Goal: Communication & Community: Answer question/provide support

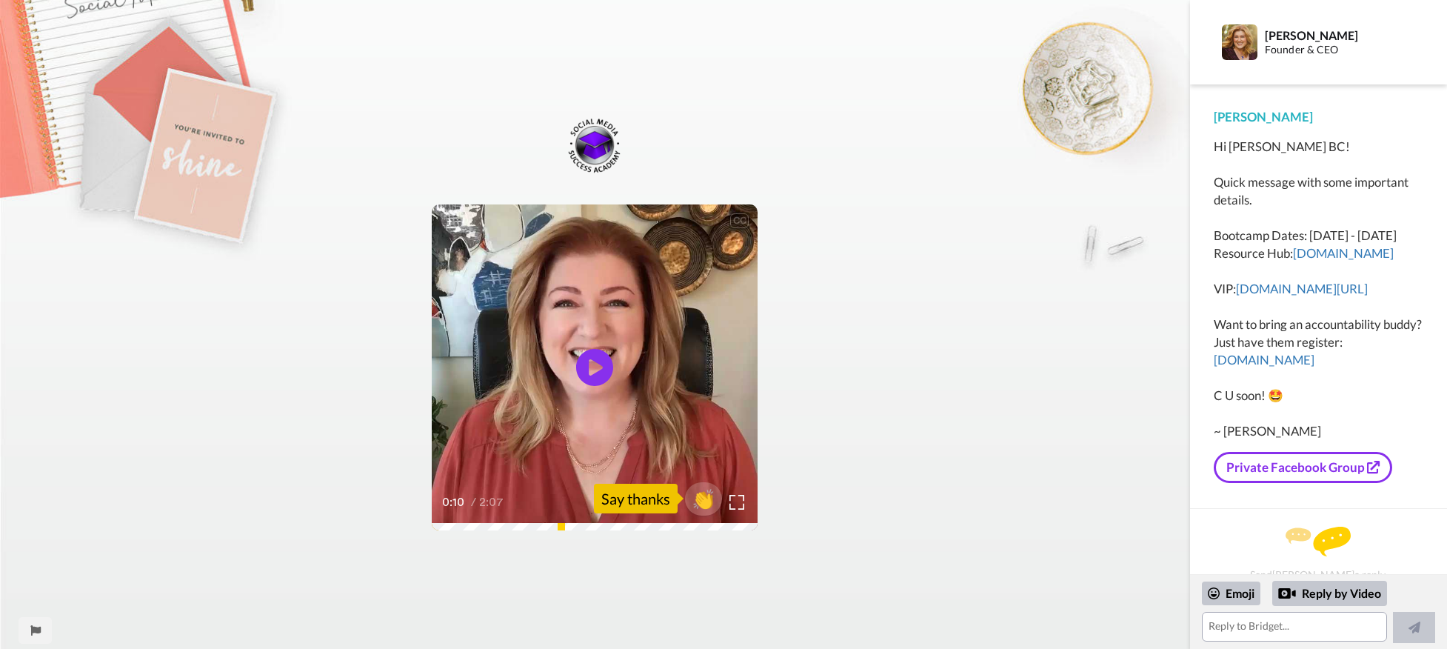
scroll to position [16, 0]
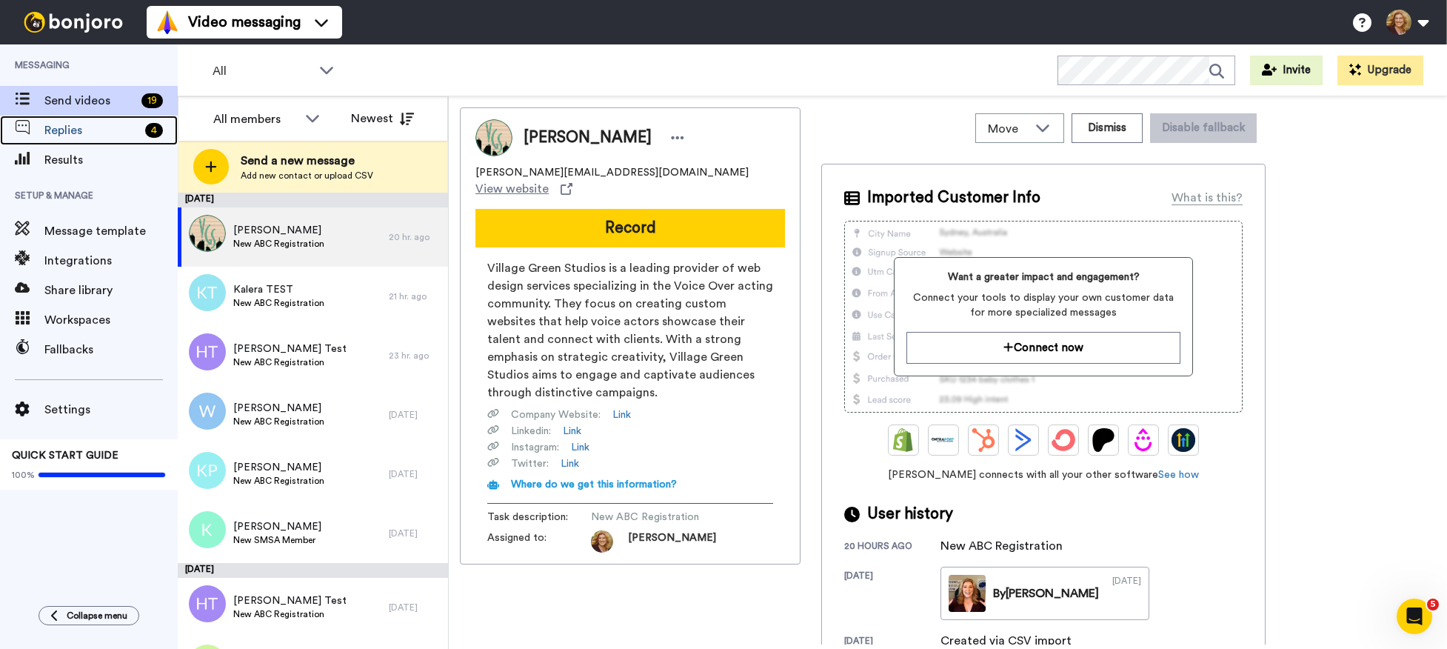
click at [87, 134] on span "Replies" at bounding box center [91, 130] width 95 height 18
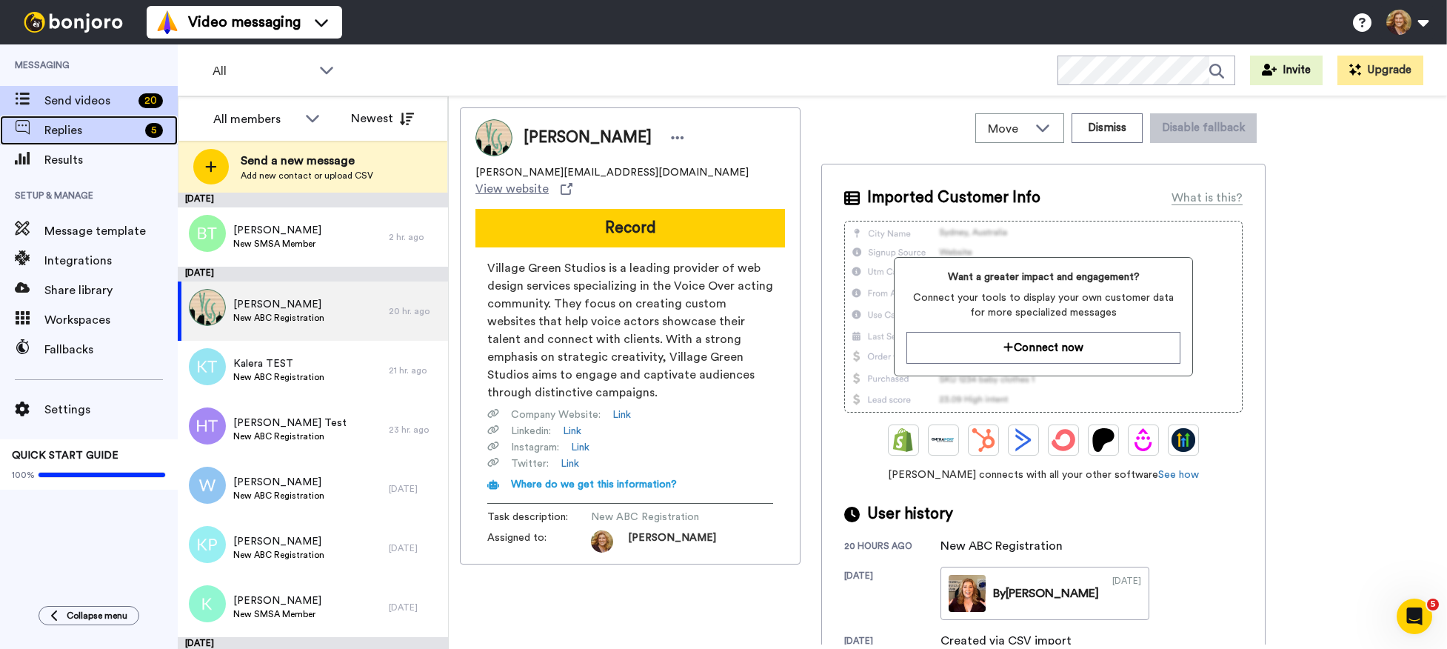
click at [67, 130] on span "Replies" at bounding box center [91, 130] width 95 height 18
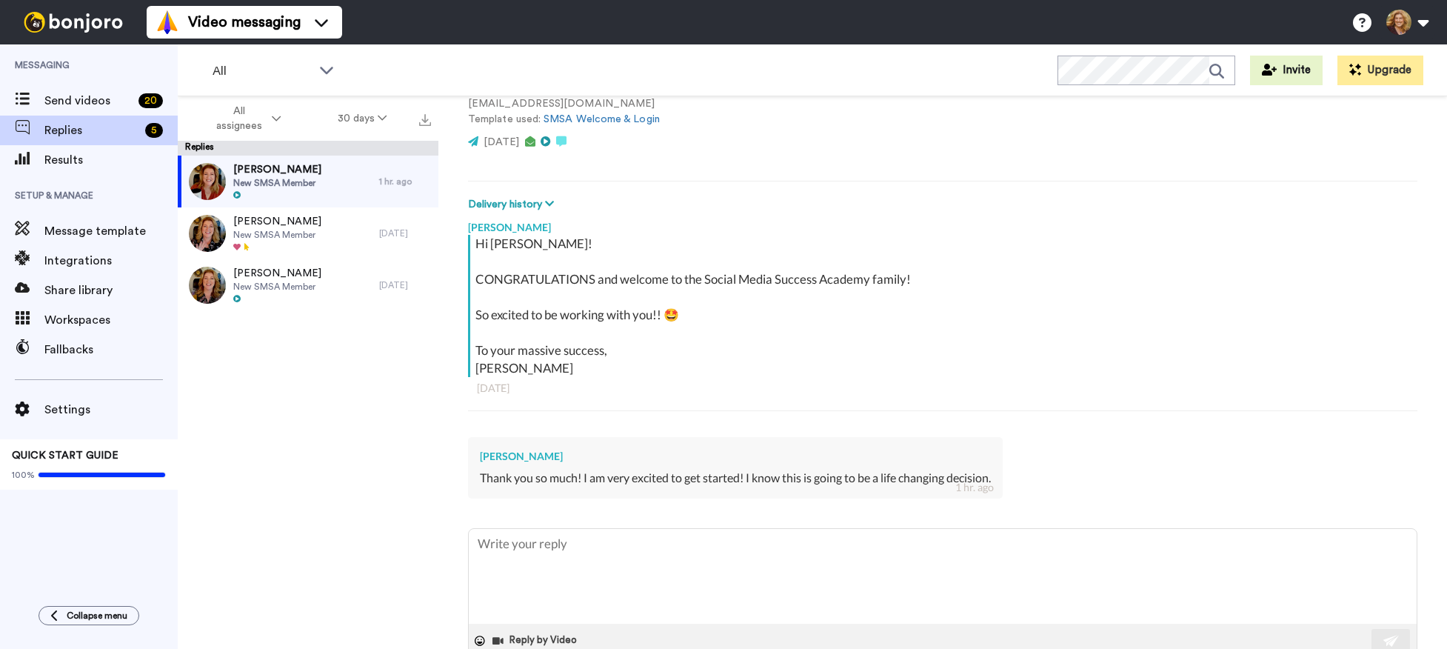
scroll to position [171, 0]
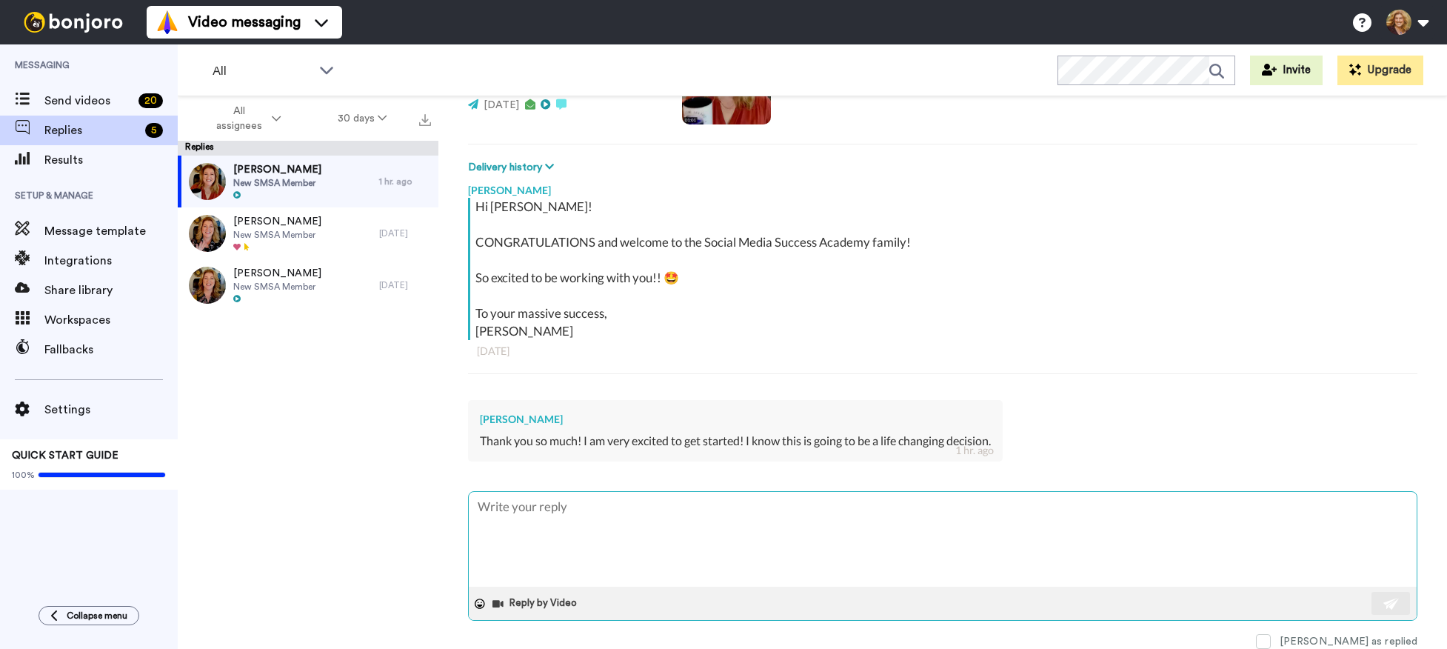
click at [717, 500] on textarea at bounding box center [943, 539] width 948 height 95
type textarea "x"
type textarea "I"
type textarea "x"
type textarea "I"
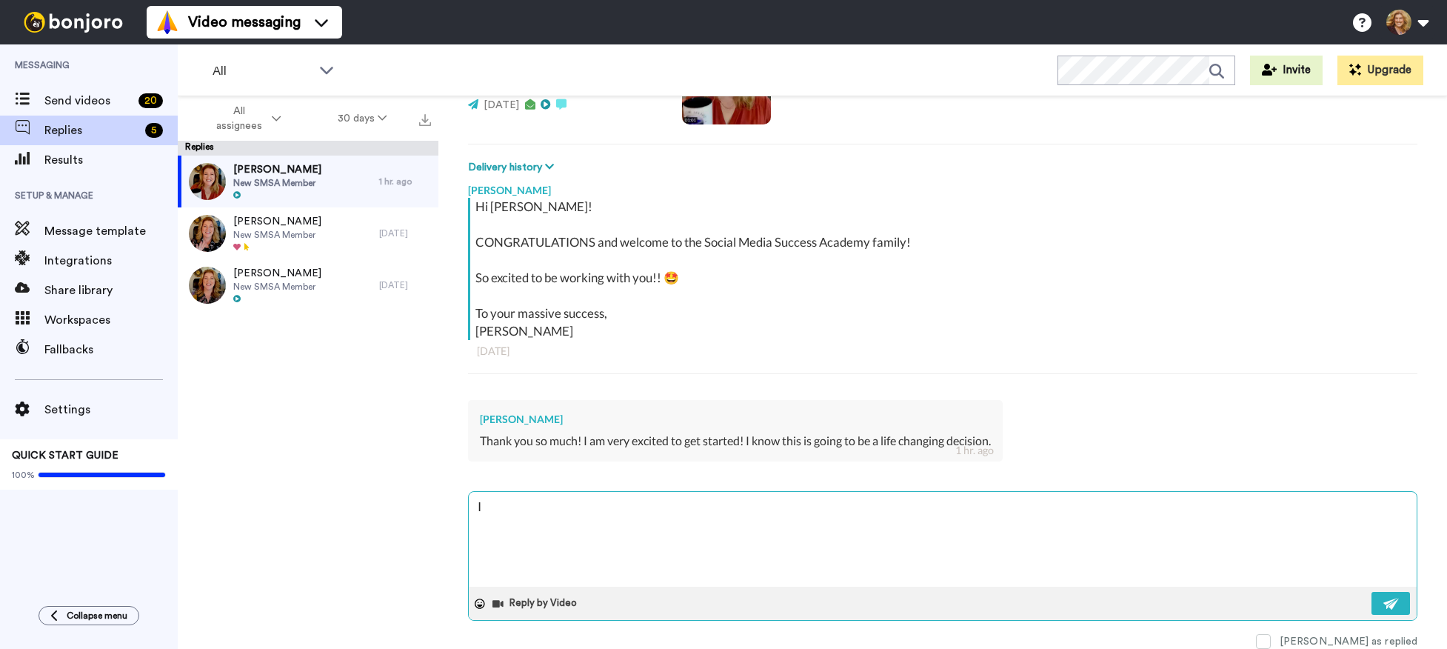
type textarea "x"
type textarea "I L"
type textarea "x"
type textarea "I LO"
type textarea "x"
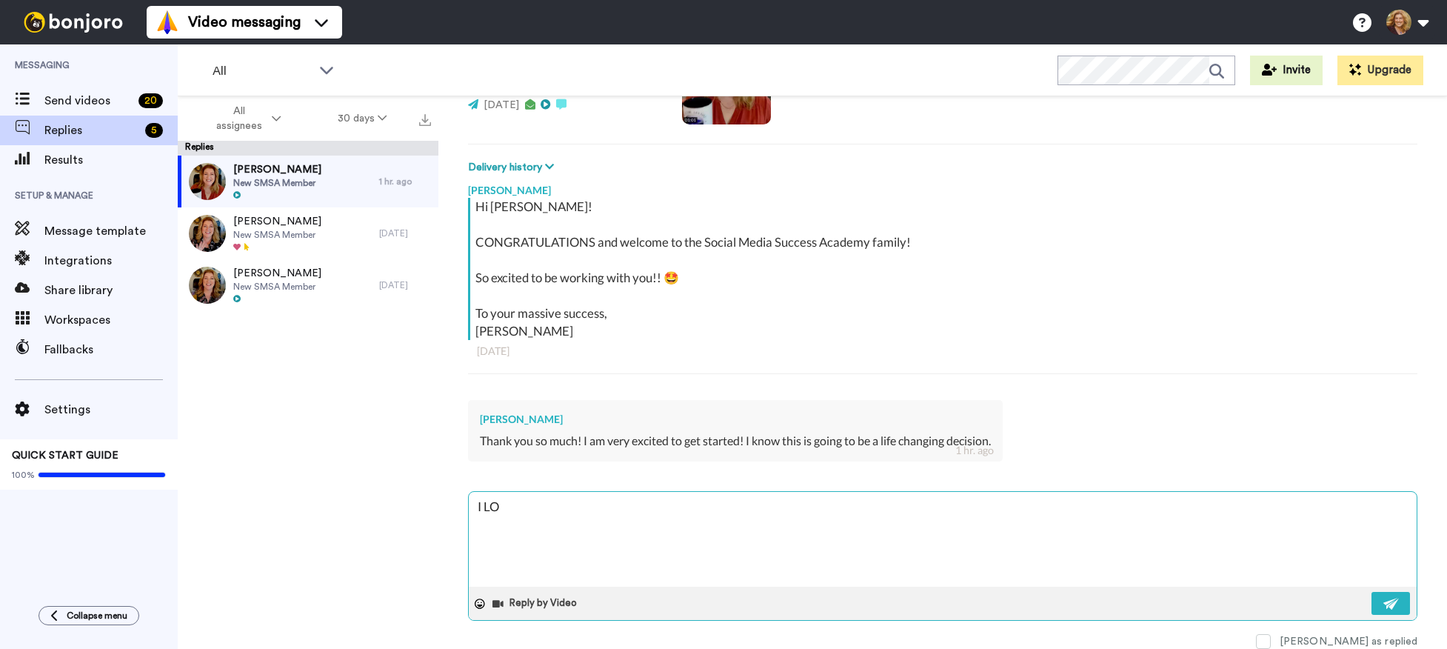
type textarea "I LOV"
type textarea "x"
type textarea "I LOVE"
type textarea "x"
type textarea "I LOVE"
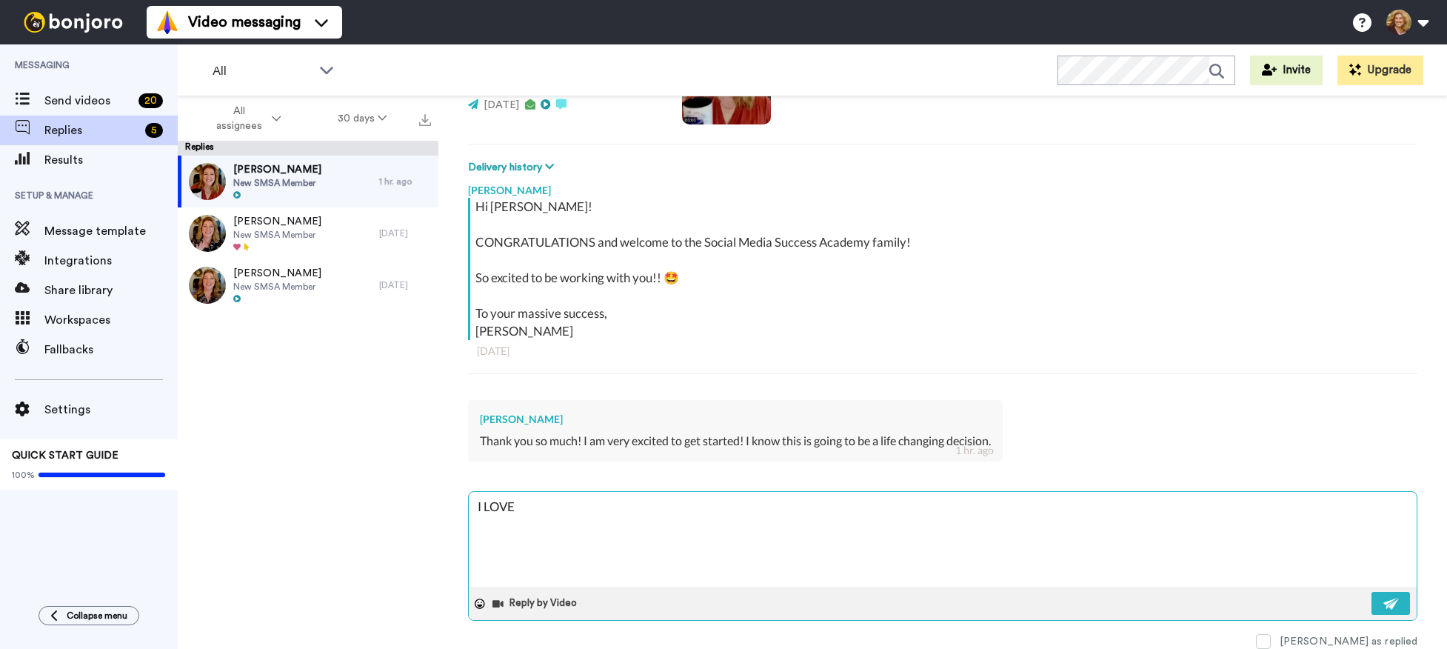
type textarea "x"
type textarea "I LOVE t"
type textarea "x"
type textarea "I LOVE th"
type textarea "x"
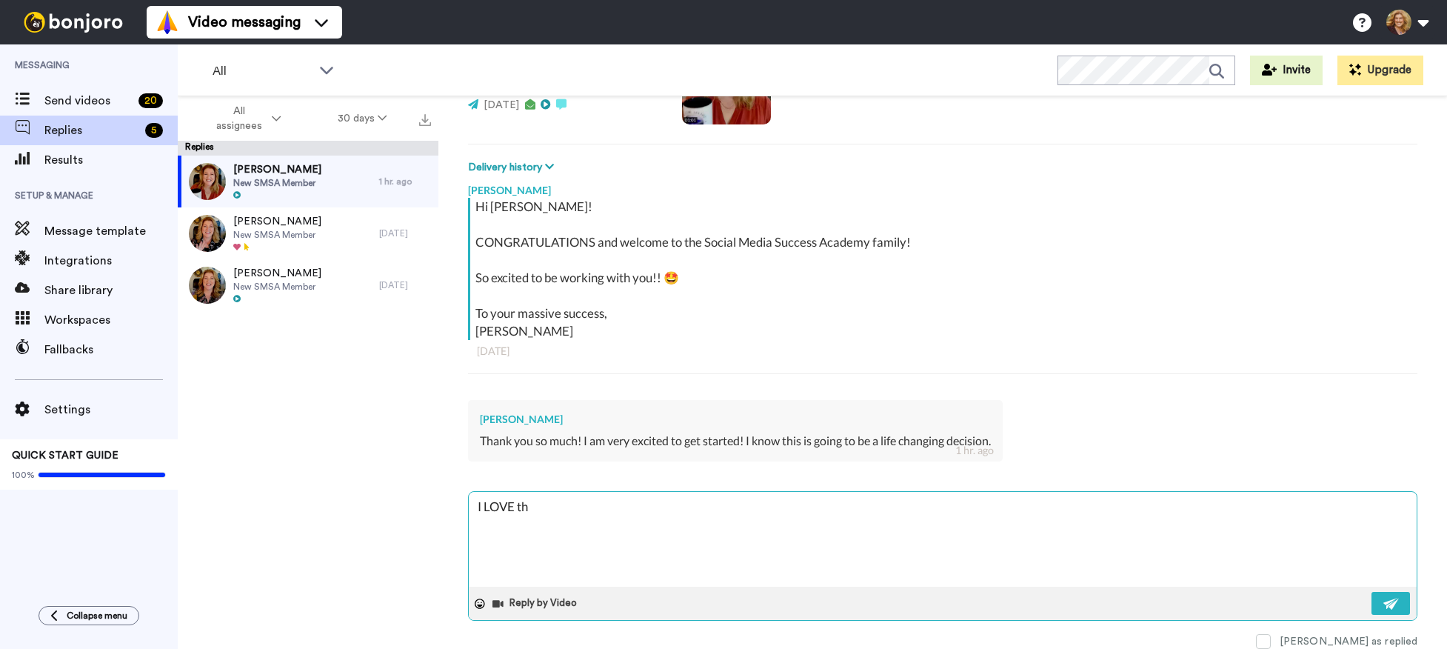
type textarea "I LOVE tha"
type textarea "x"
type textarea "I LOVE that"
type textarea "x"
type textarea "I LOVE that!"
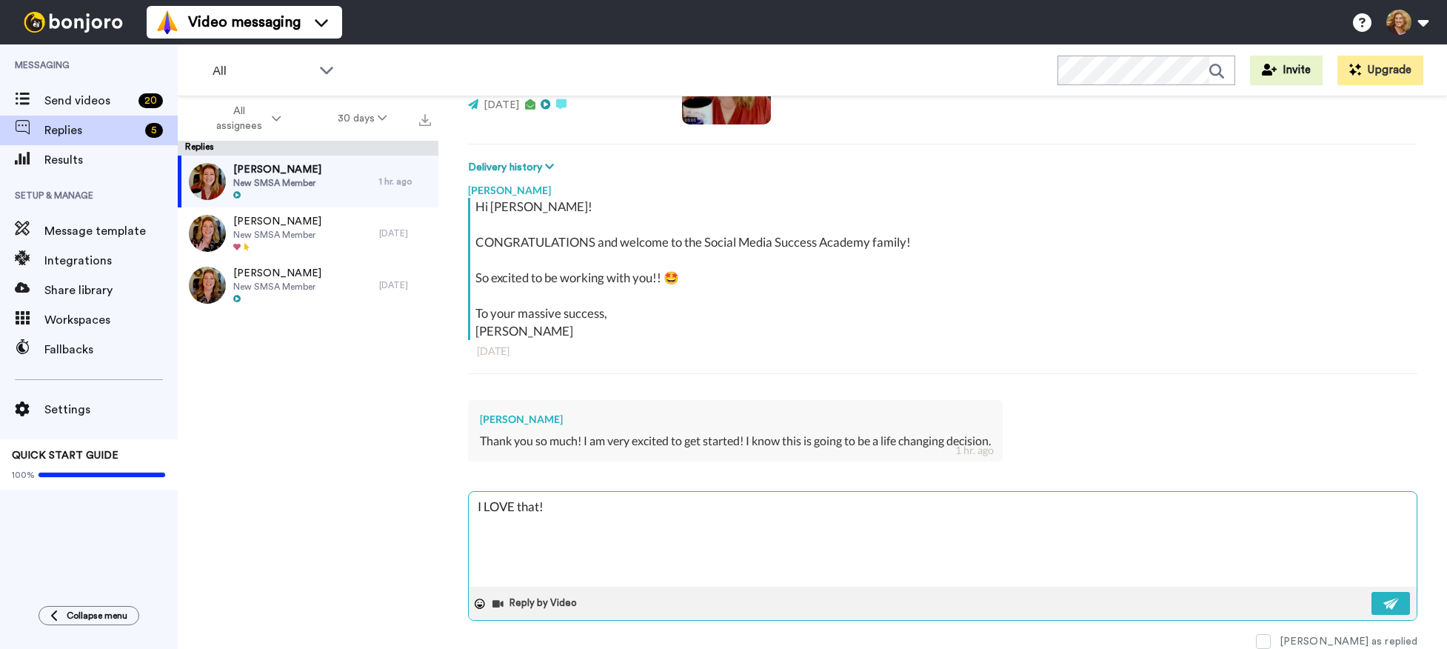
type textarea "x"
type textarea "I LOVE that!"
type textarea "x"
type textarea "I LOVE that!"
type textarea "x"
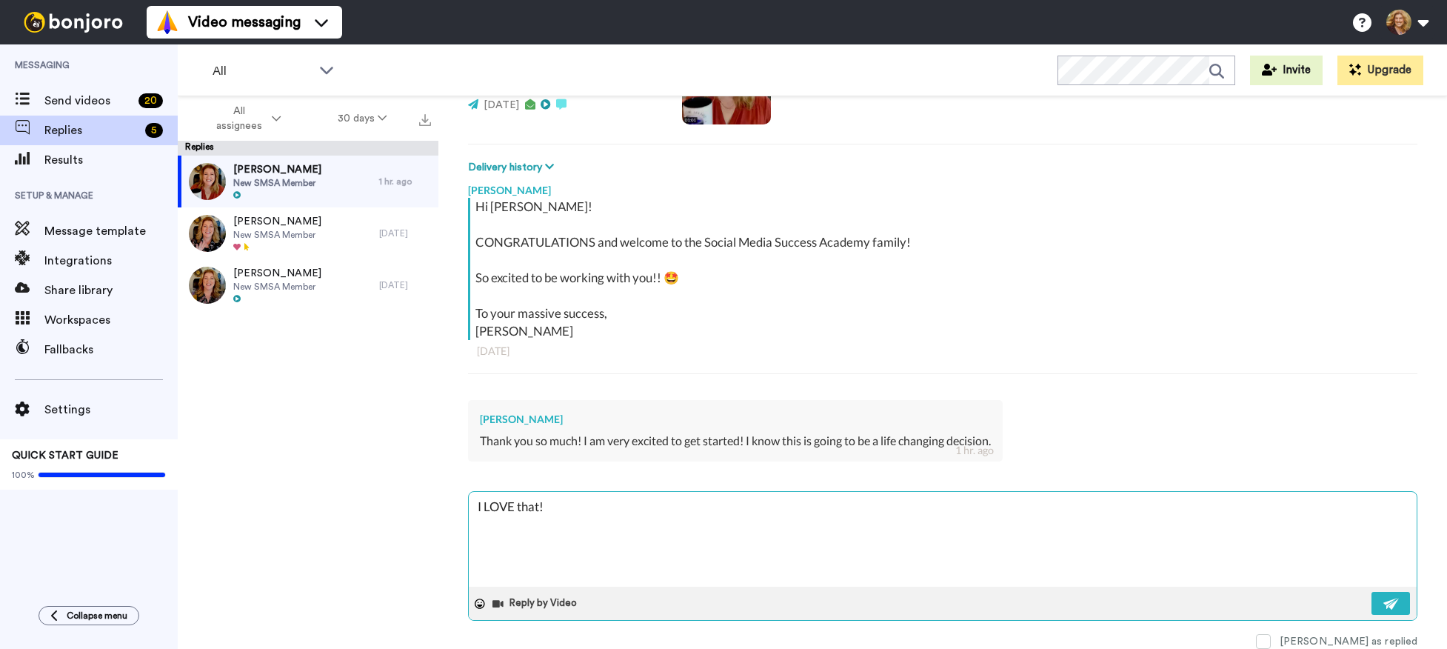
type textarea "I LOVE that! A"
type textarea "x"
type textarea "I LOVE that! An"
type textarea "x"
type textarea "I LOVE that! And"
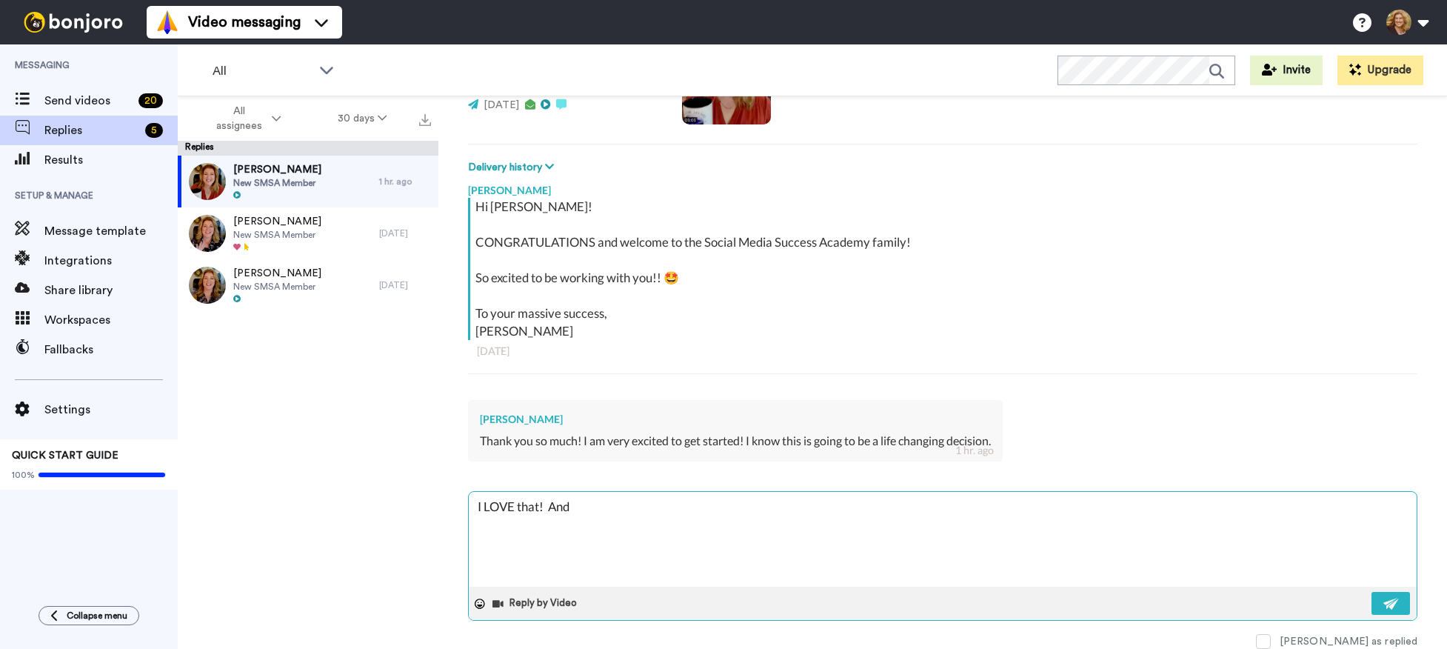
type textarea "x"
type textarea "I LOVE that! And"
type textarea "x"
type textarea "I LOVE that! And i"
type textarea "x"
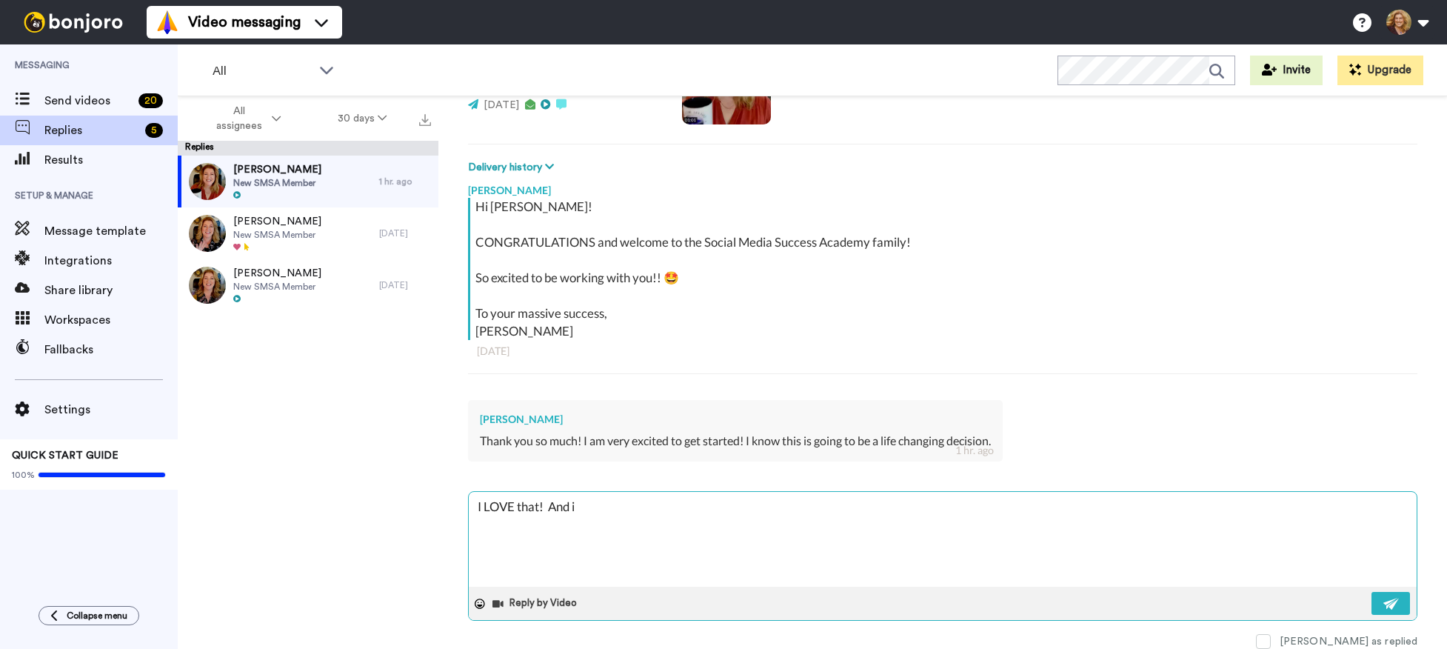
type textarea "I LOVE that! And id"
type textarea "x"
type textarea "I LOVE that! And i"
type textarea "x"
type textarea "I LOVE that! And"
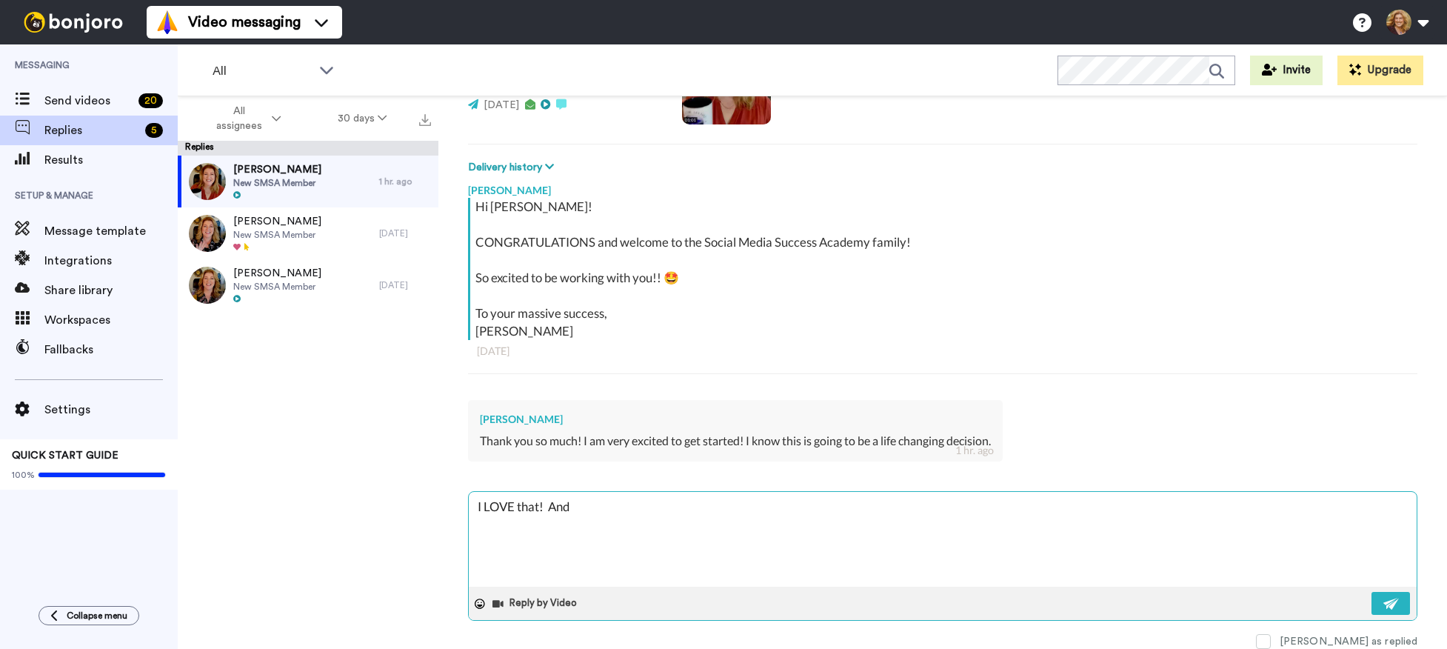
type textarea "x"
type textarea "I LOVE that! And"
type textarea "x"
type textarea "I LOVE that! An"
type textarea "x"
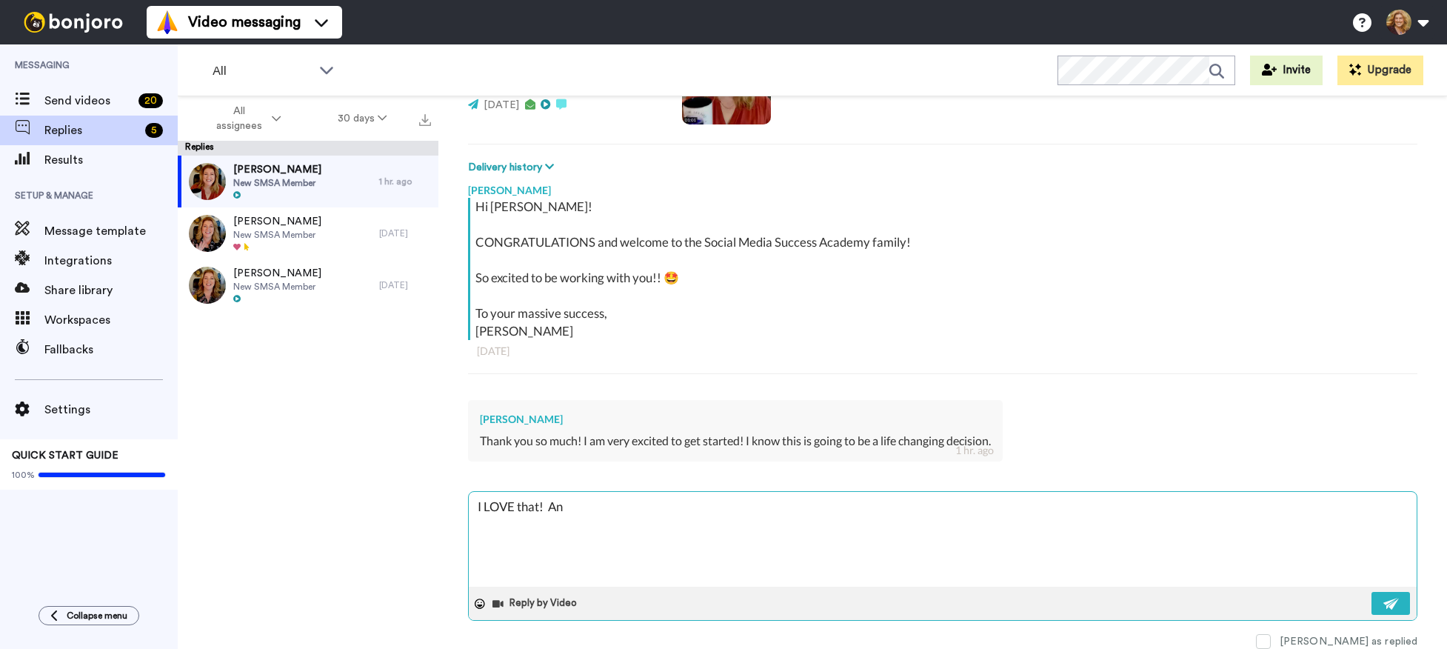
type textarea "I LOVE that! A"
type textarea "x"
type textarea "I LOVE that!"
type textarea "x"
type textarea "I LOVE that!"
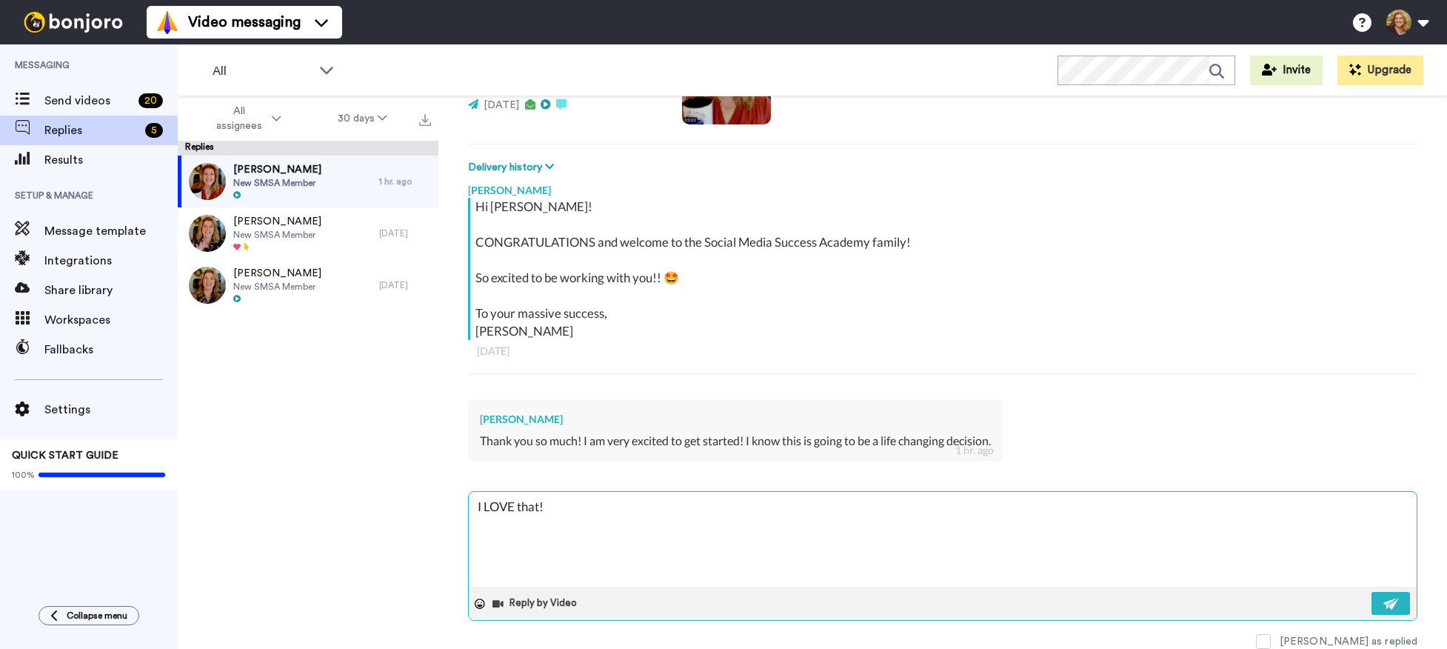
type textarea "x"
type textarea "I LOVE that!"
type textarea "x"
type textarea "I LOVE that!"
type textarea "x"
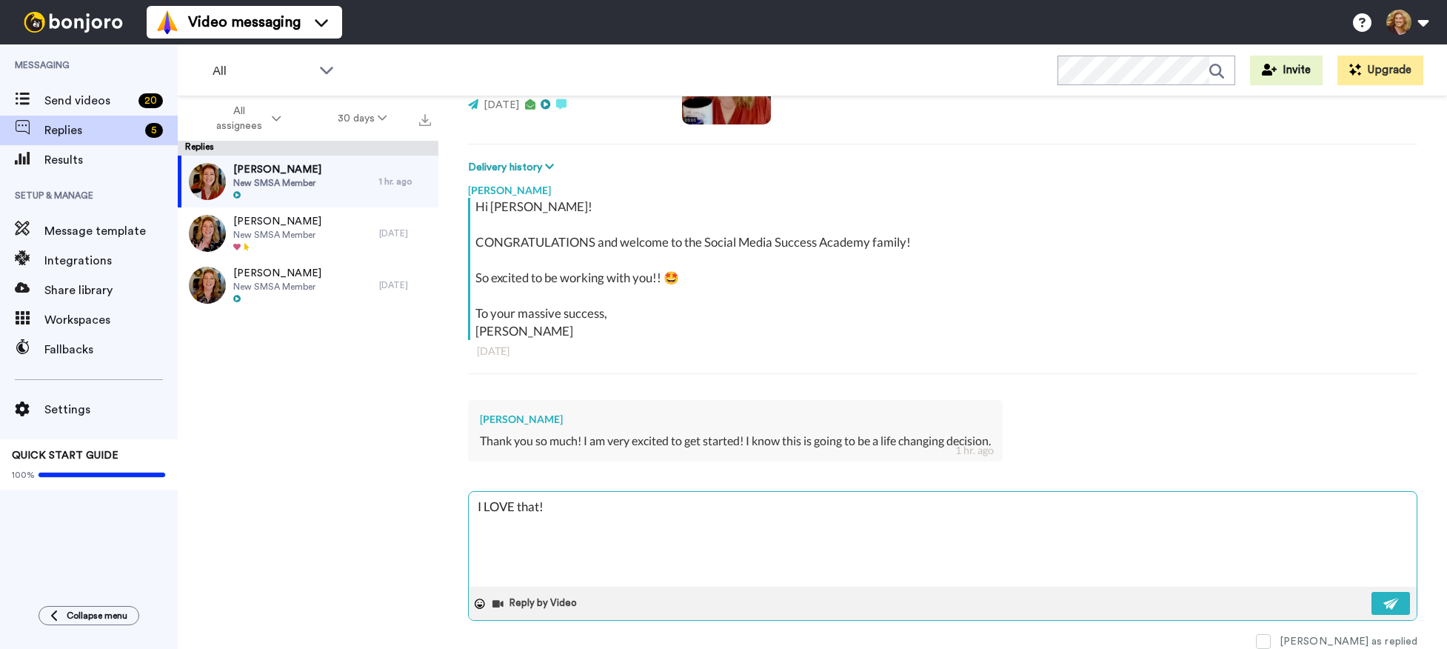
type textarea "I LOVE that!"
type textarea "x"
type textarea "I LOVE that! S"
type textarea "x"
type textarea "I LOVE that! Se"
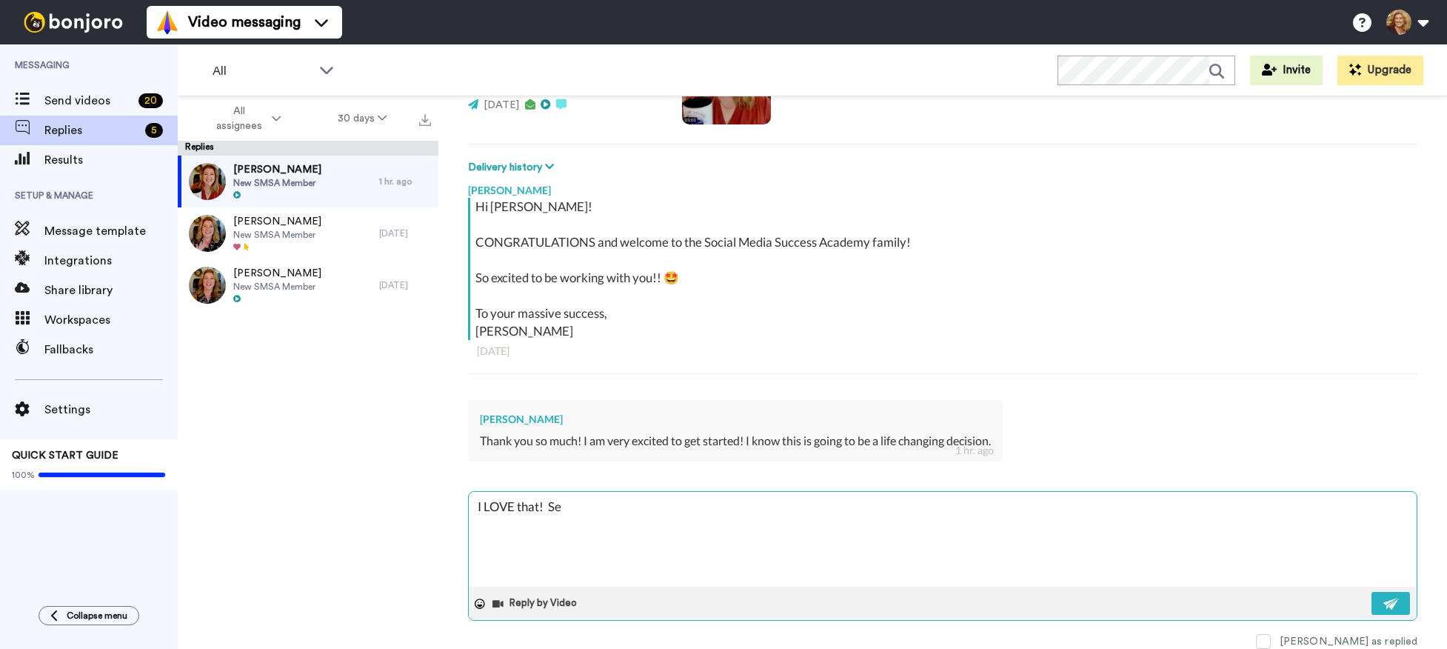
type textarea "x"
type textarea "I LOVE that! See"
type textarea "x"
type textarea "I LOVE that! See y"
type textarea "x"
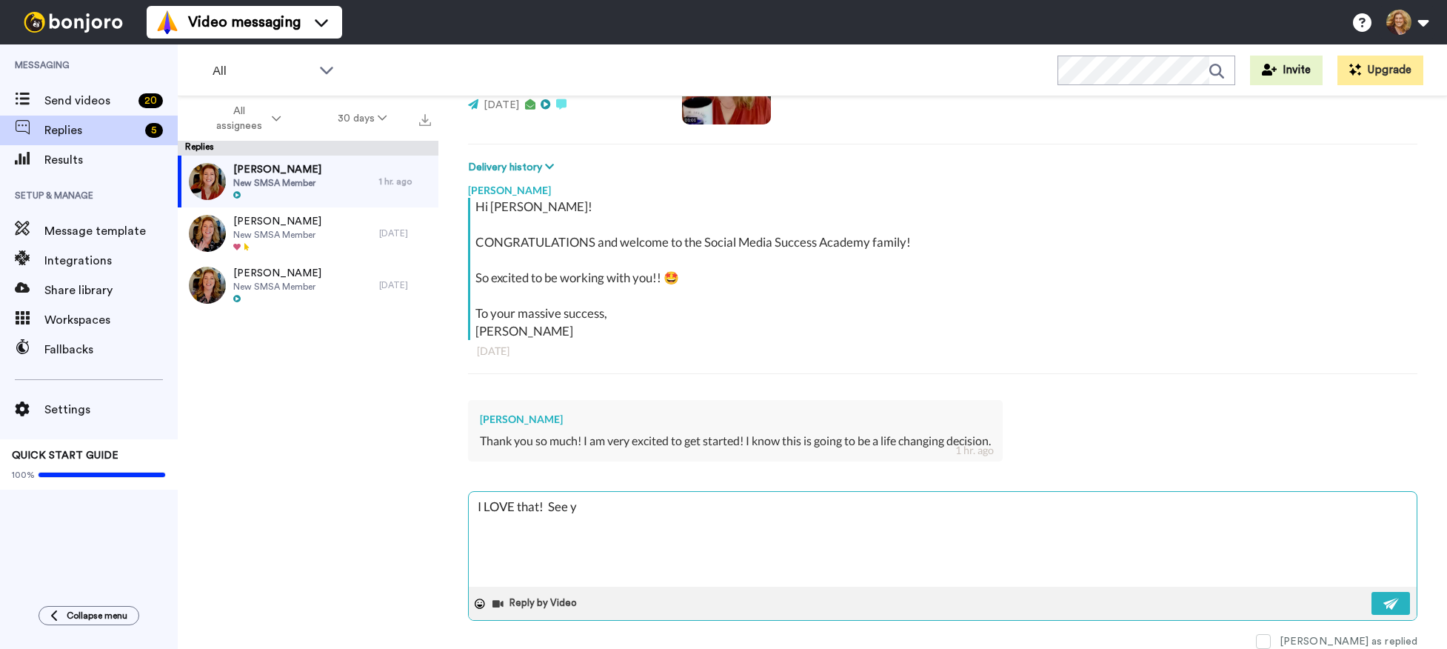
type textarea "I LOVE that! See yo"
type textarea "x"
type textarea "I LOVE that! See you"
type textarea "x"
type textarea "I LOVE that! See you"
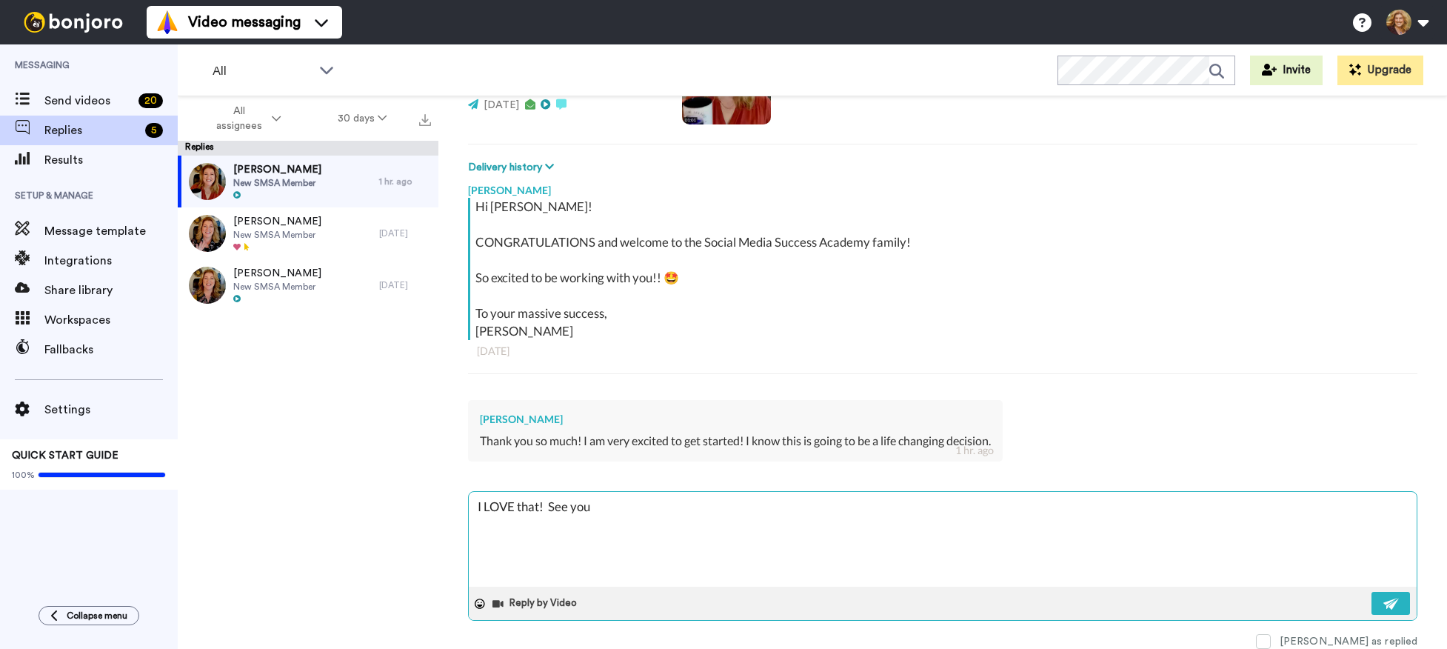
type textarea "x"
type textarea "I LOVE that! See you s"
type textarea "x"
type textarea "I LOVE that! See you so"
type textarea "x"
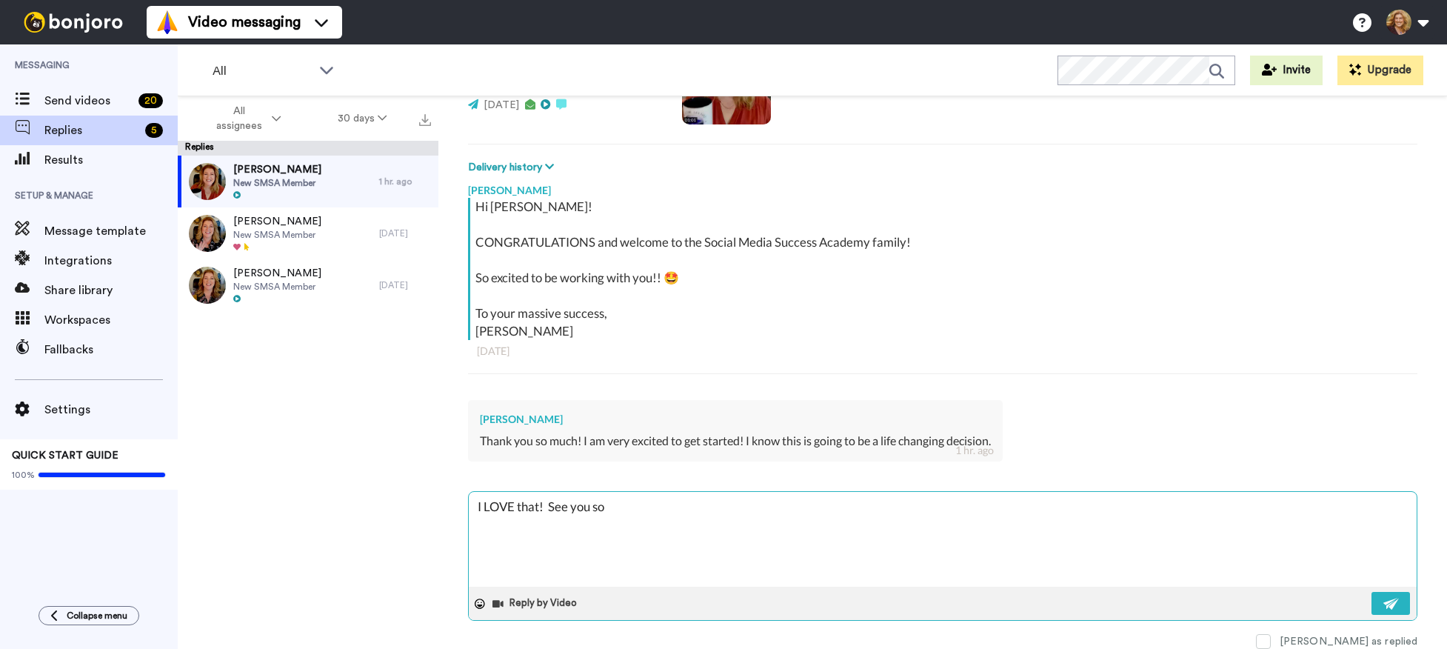
type textarea "I LOVE that! See you soo"
type textarea "x"
type textarea "I LOVE that! See you soon"
type textarea "x"
type textarea "I LOVE that! See you soon!"
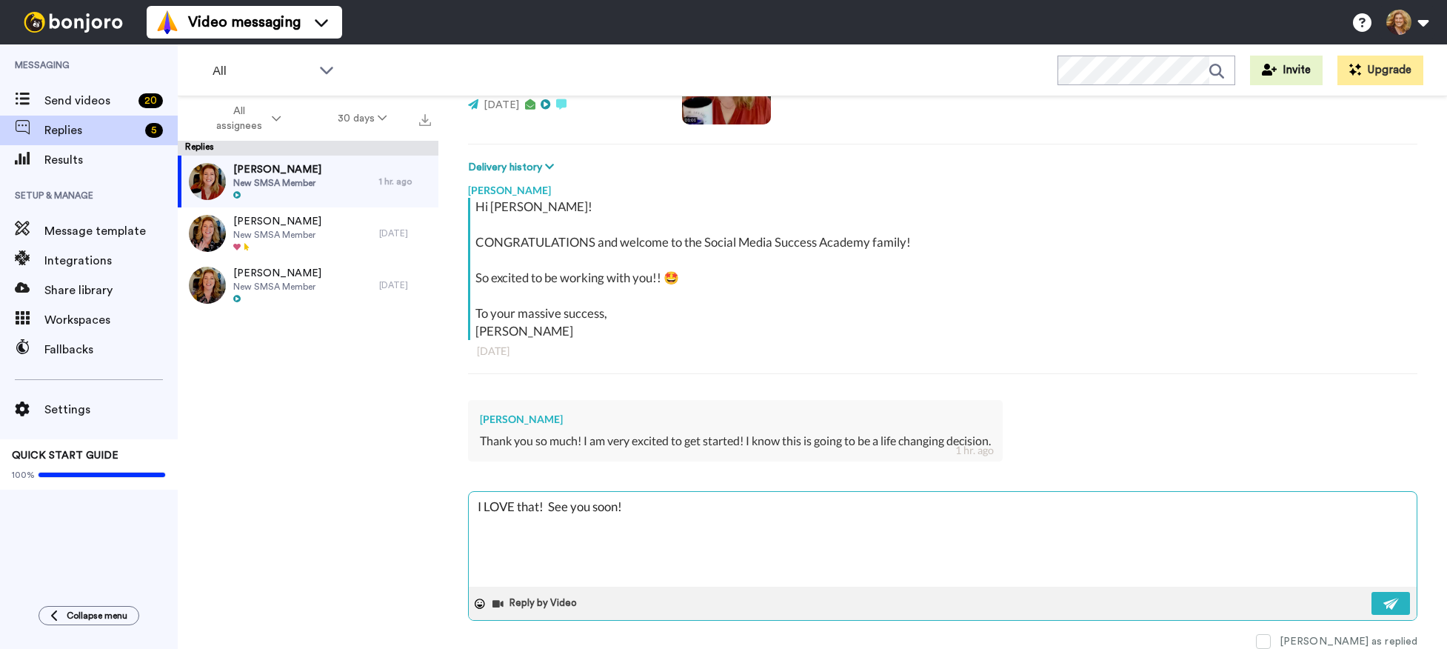
type textarea "x"
type textarea "I LOVE that! See you soon!!"
type textarea "x"
type textarea "I LOVE that! See you soon!!"
type textarea "x"
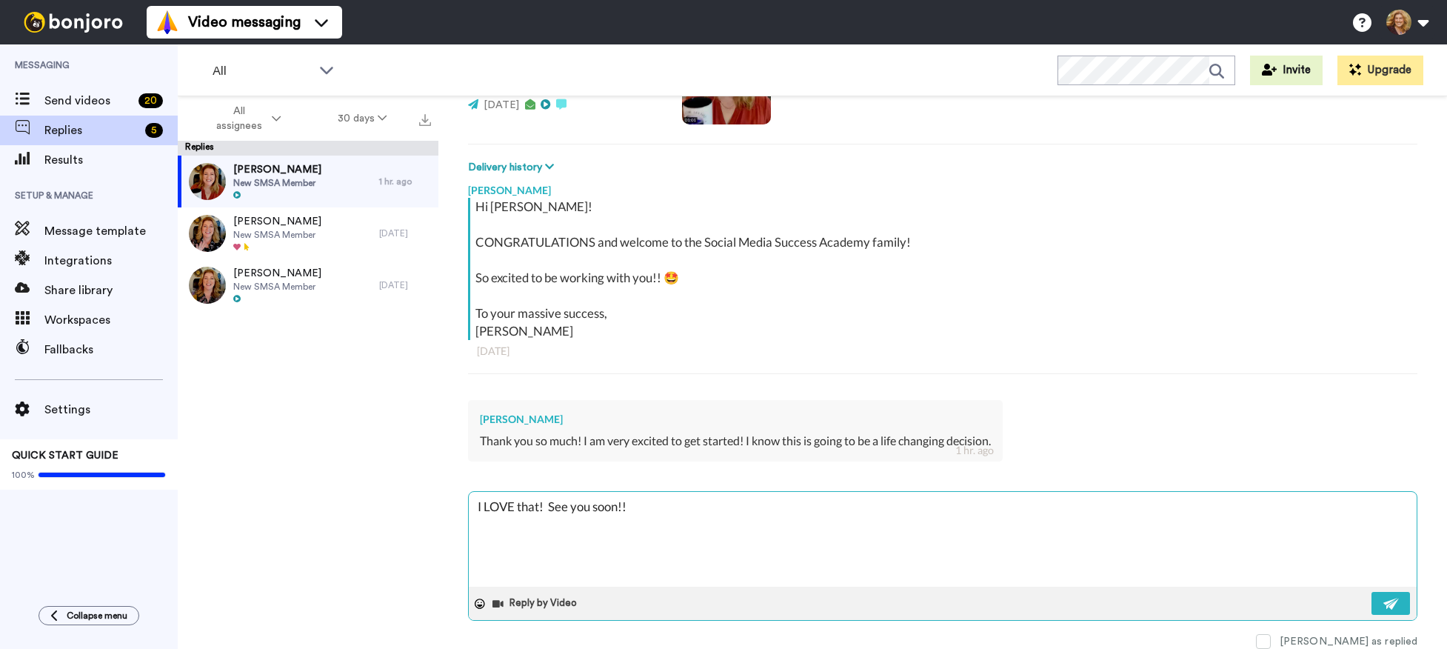
type textarea "I LOVE that! See you soon!!"
type textarea "x"
type textarea "I LOVE that! See you soon!! 💞"
click at [550, 510] on textarea "I LOVE that! See you soon!! 💞" at bounding box center [943, 539] width 948 height 95
type textarea "x"
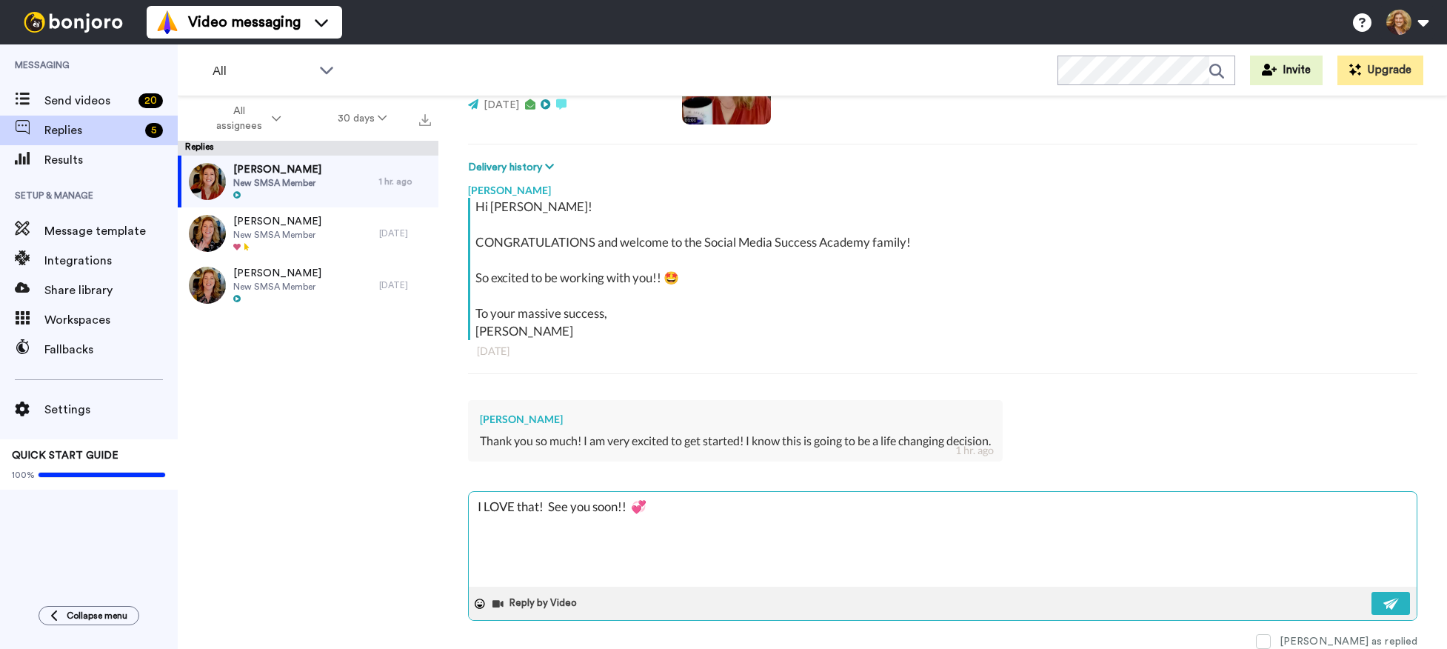
type textarea "I LOVE that! ISee you soon!! 💞"
type textarea "x"
type textarea "I LOVE that! I'See you soon!! 💞"
type textarea "x"
type textarea "I LOVE that! I'mSee you soon!! 💞"
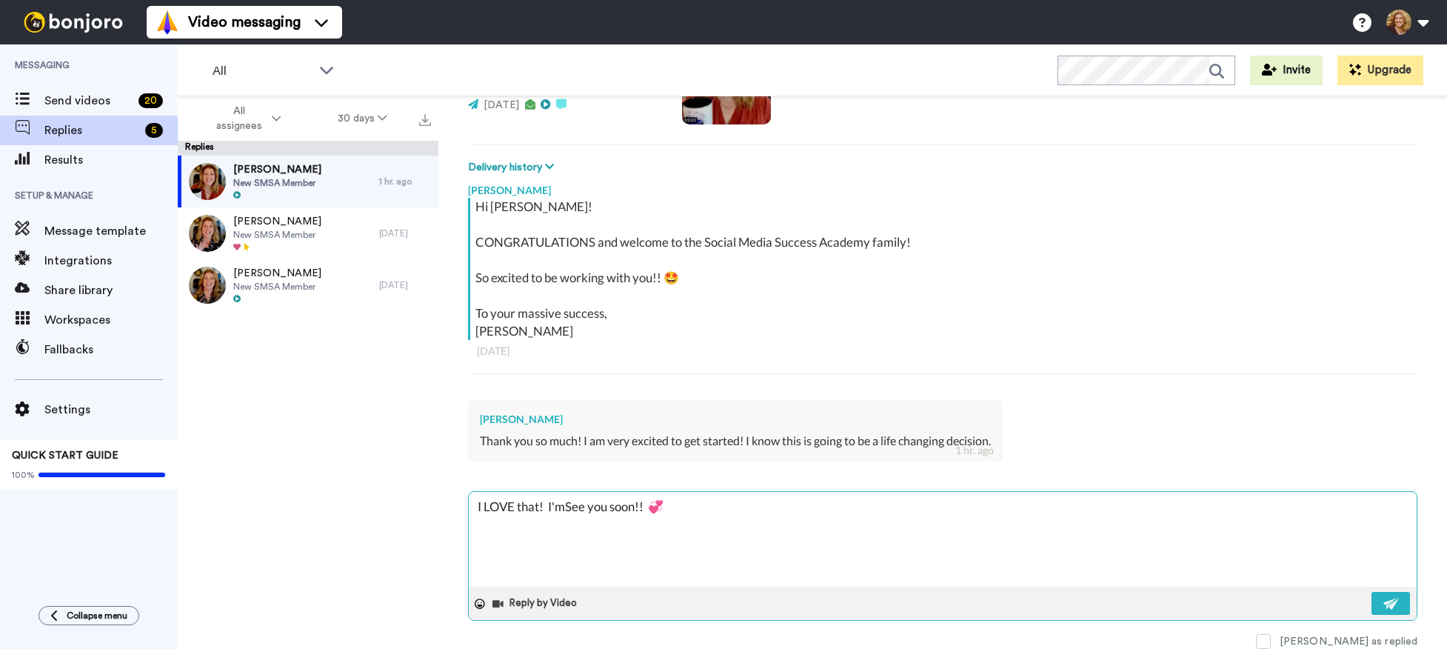
type textarea "x"
type textarea "I LOVE that! I'm See you soon!! 💞"
type textarea "x"
type textarea "I LOVE that! I'm eSee you soon!! 💞"
type textarea "x"
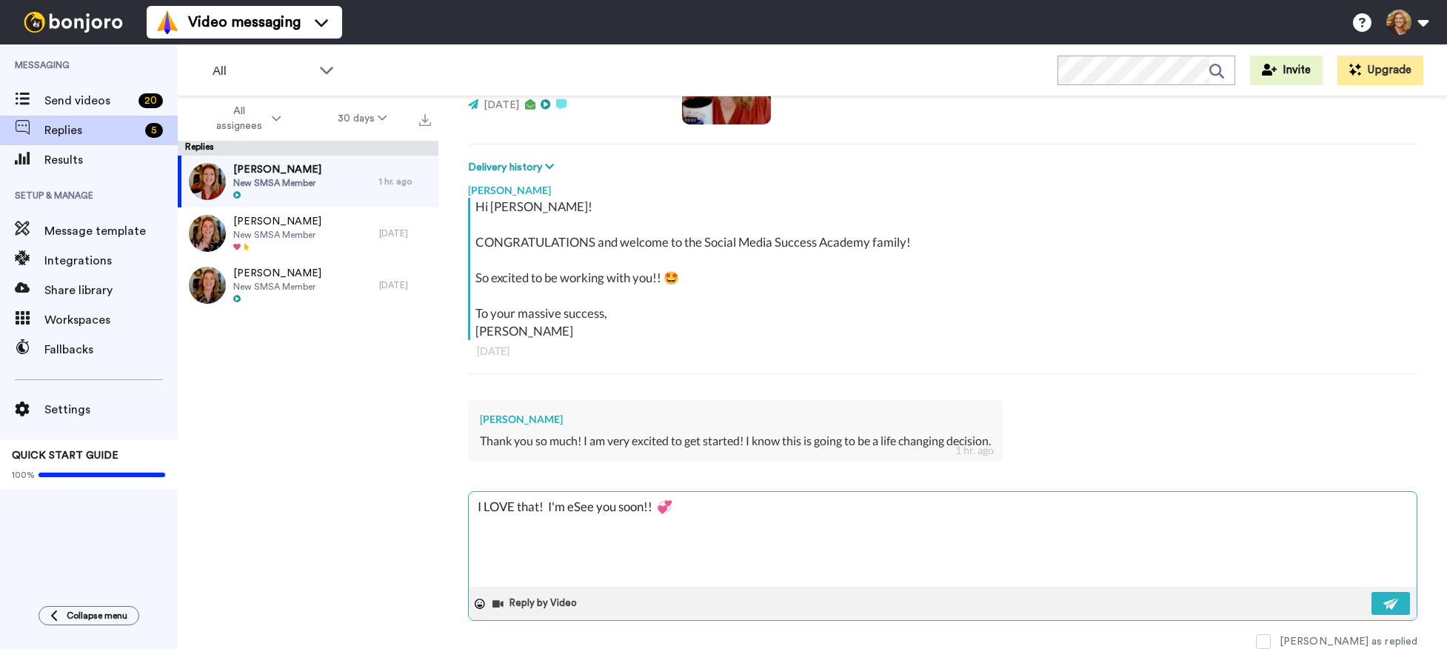
type textarea "I LOVE that! I'm exSee you soon!! 💞"
type textarea "x"
type textarea "I LOVE that! I'm excSee you soon!! 💞"
type textarea "x"
type textarea "I LOVE that! I'm exciSee you soon!! 💞"
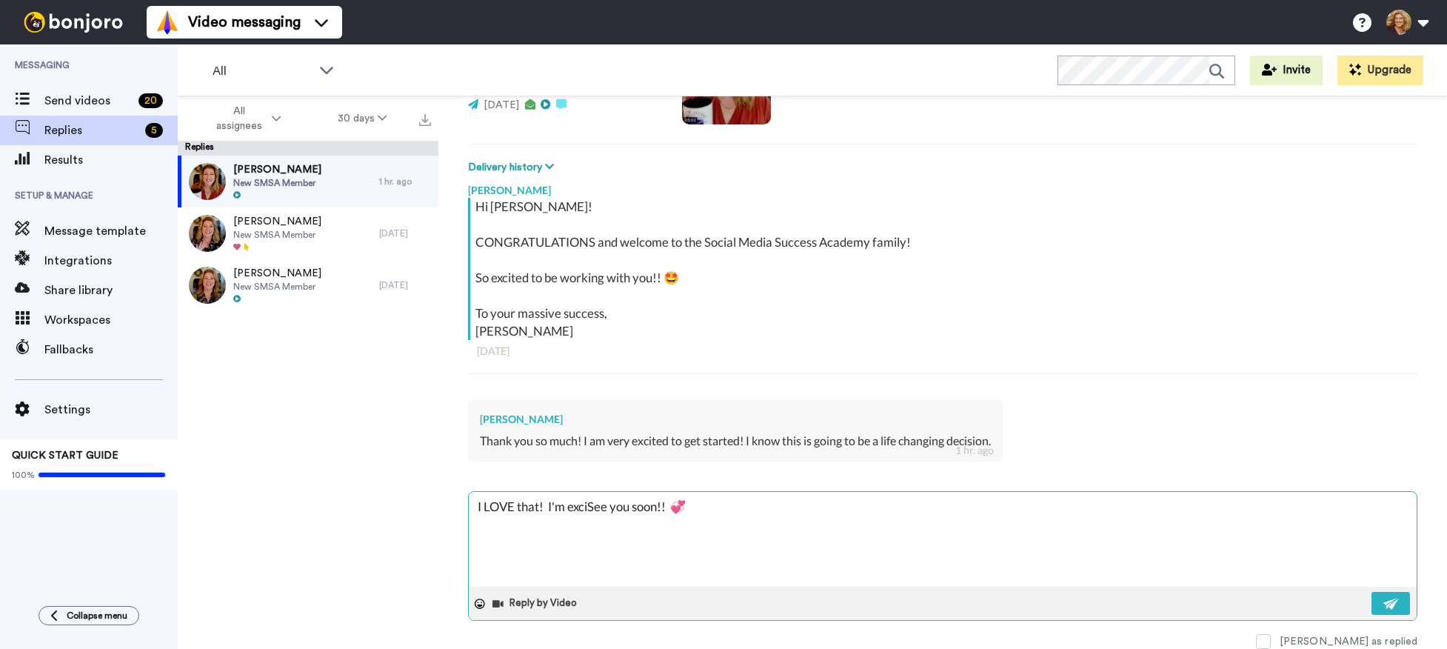
type textarea "x"
type textarea "I LOVE that! I'm excitSee you soon!! 💞"
type textarea "x"
type textarea "I LOVE that! I'm exciteSee you soon!! 💞"
type textarea "x"
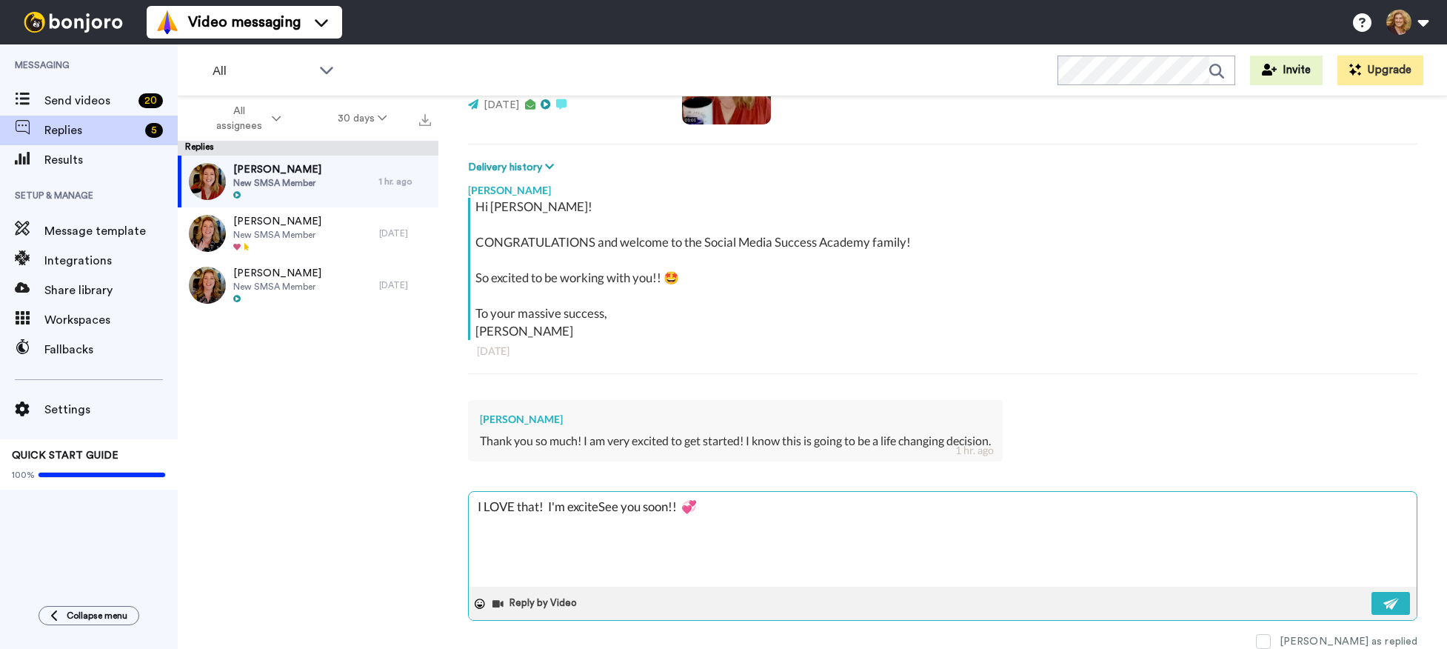
type textarea "I LOVE that! I'm excitedSee you soon!! 💞"
type textarea "x"
type textarea "I LOVE that! I'm excited See you soon!! 💞"
type textarea "x"
type textarea "I LOVE that! I'm excited toSee you soon!! 💞"
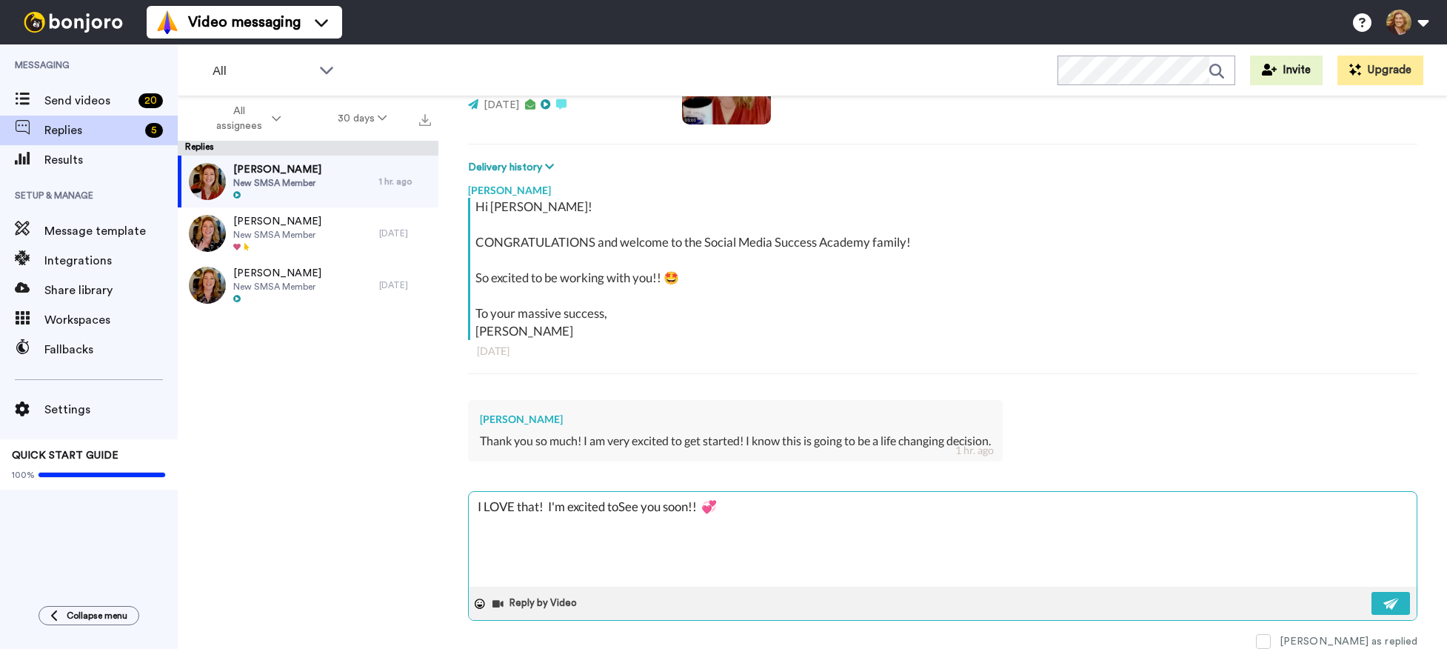
type textarea "x"
type textarea "I LOVE that! I'm excited to See you soon!! 💞"
type textarea "x"
type textarea "I LOVE that! I'm excited to bSee you soon!! 💞"
type textarea "x"
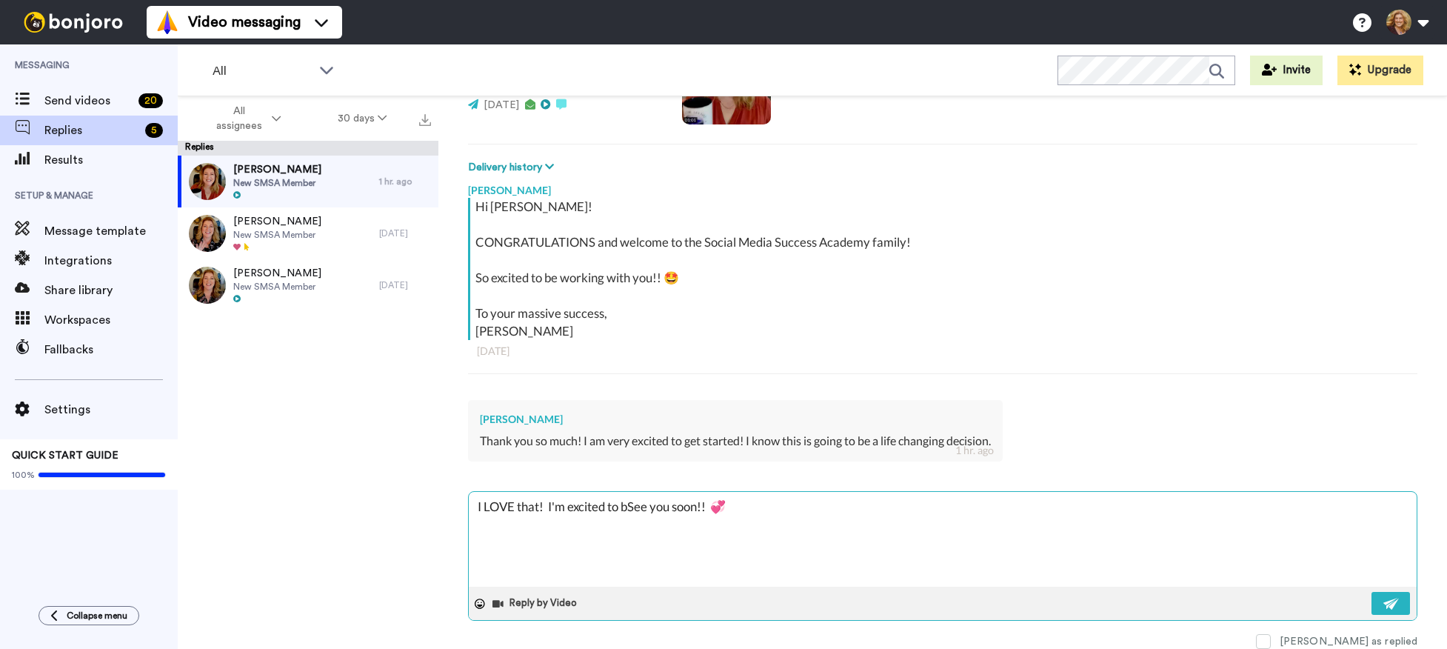
type textarea "I LOVE that! I'm excited to beSee you soon!! 💞"
type textarea "x"
type textarea "I LOVE that! I'm excited to be See you soon!! 💞"
type textarea "x"
type textarea "I LOVE that! I'm excited to be wSee you soon!! 💞"
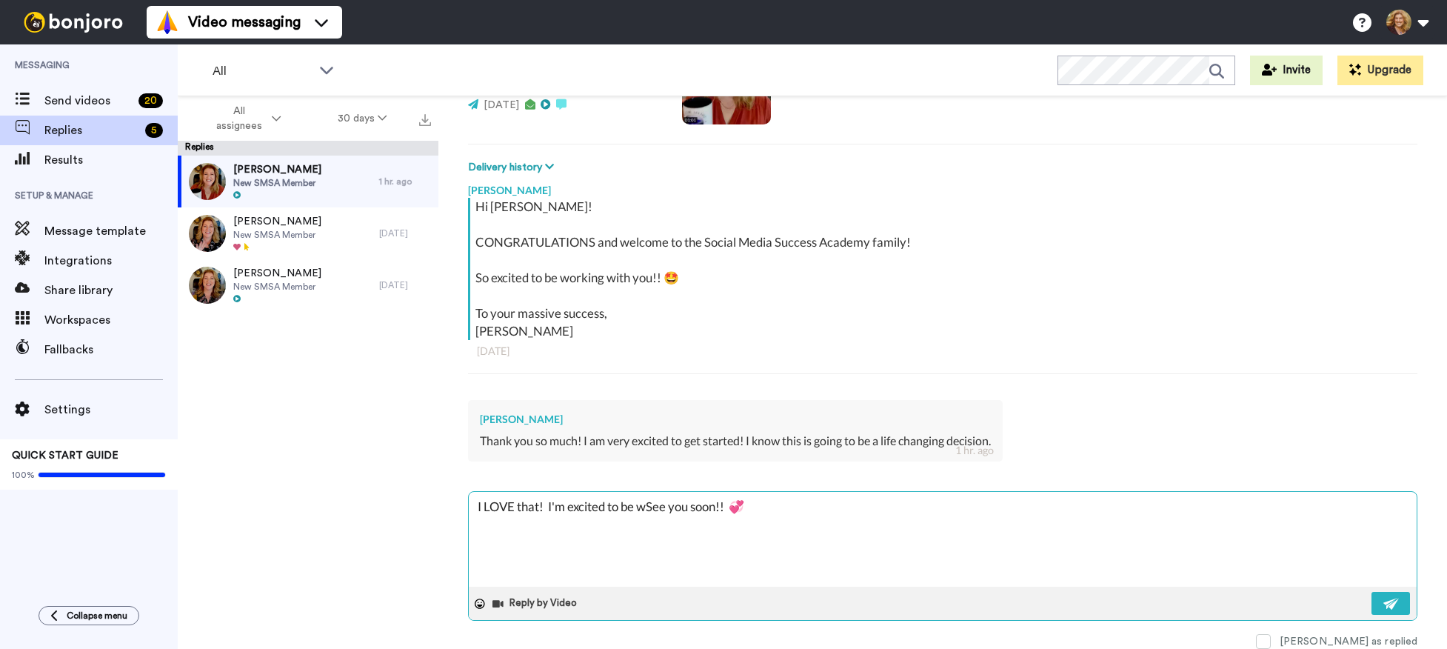
type textarea "x"
type textarea "I LOVE that! I'm excited to be wokSee you soon!! 💞"
type textarea "x"
type textarea "I LOVE that! I'm excited to be wokrSee you soon!! 💞"
type textarea "x"
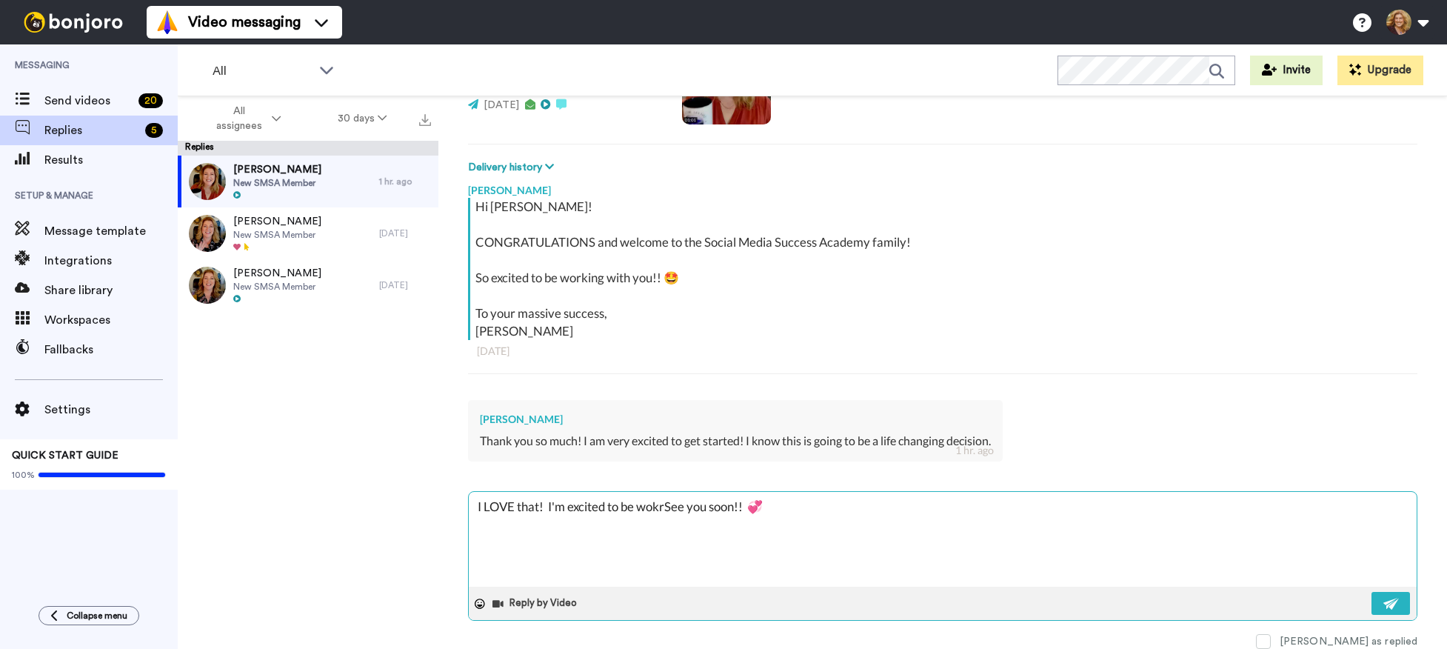
type textarea "I LOVE that! I'm excited to be wokriSee you soon!! 💞"
type textarea "x"
type textarea "I LOVE that! I'm excited to be wokringSee you soon!! 💞"
type textarea "x"
type textarea "I LOVE that! I'm excited to be wokring See you soon!! 💞"
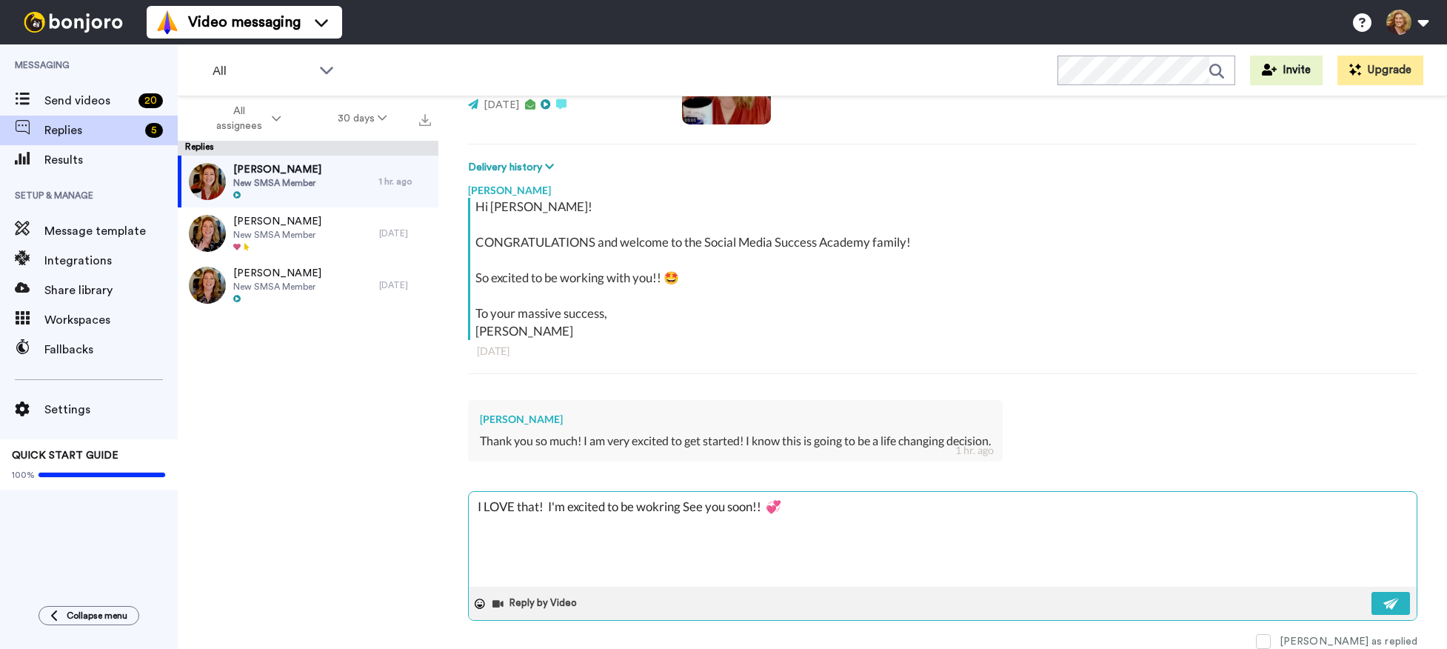
type textarea "x"
type textarea "I LOVE that! I'm excited to be wokringSee you soon!! 💞"
type textarea "x"
type textarea "I LOVE that! I'm excited to be wokrinSee you soon!! 💞"
type textarea "x"
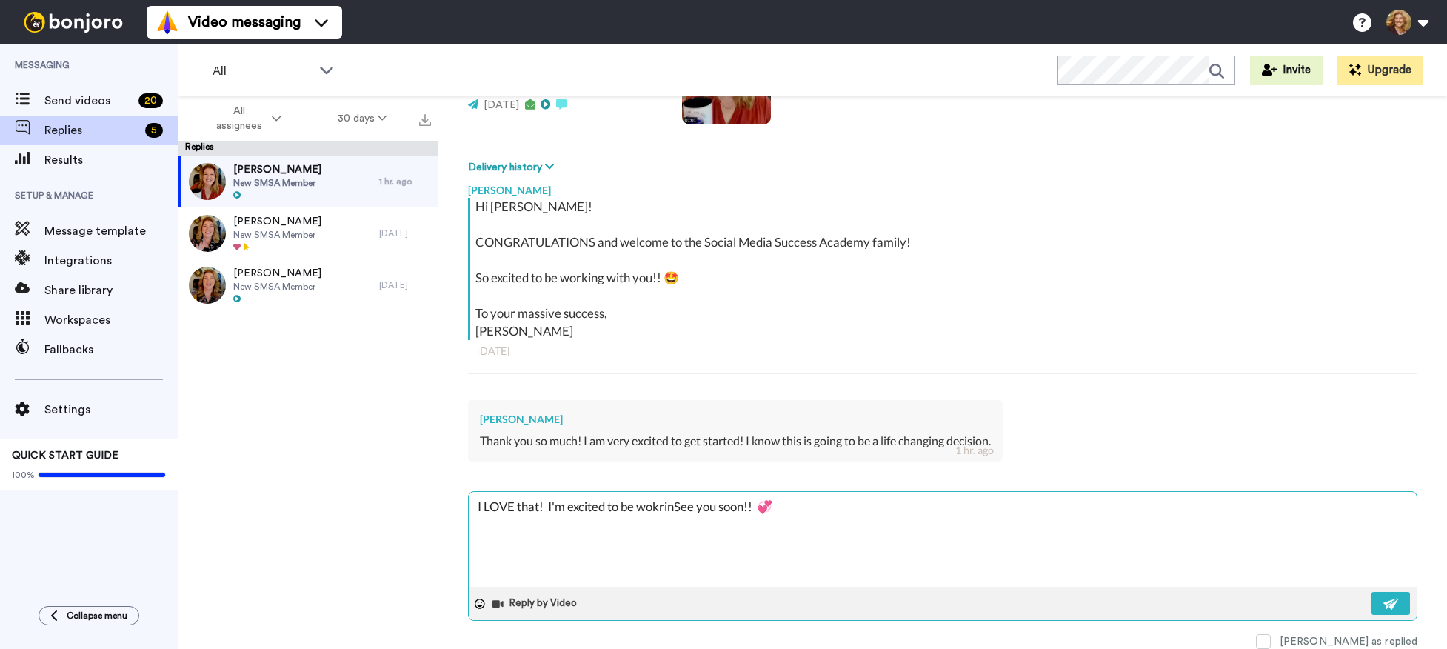
type textarea "I LOVE that! I'm excited to be wokriSee you soon!! 💞"
type textarea "x"
type textarea "I LOVE that! I'm excited to be wokrSee you soon!! 💞"
type textarea "x"
type textarea "I LOVE that! I'm excited to be wokSee you soon!! 💞"
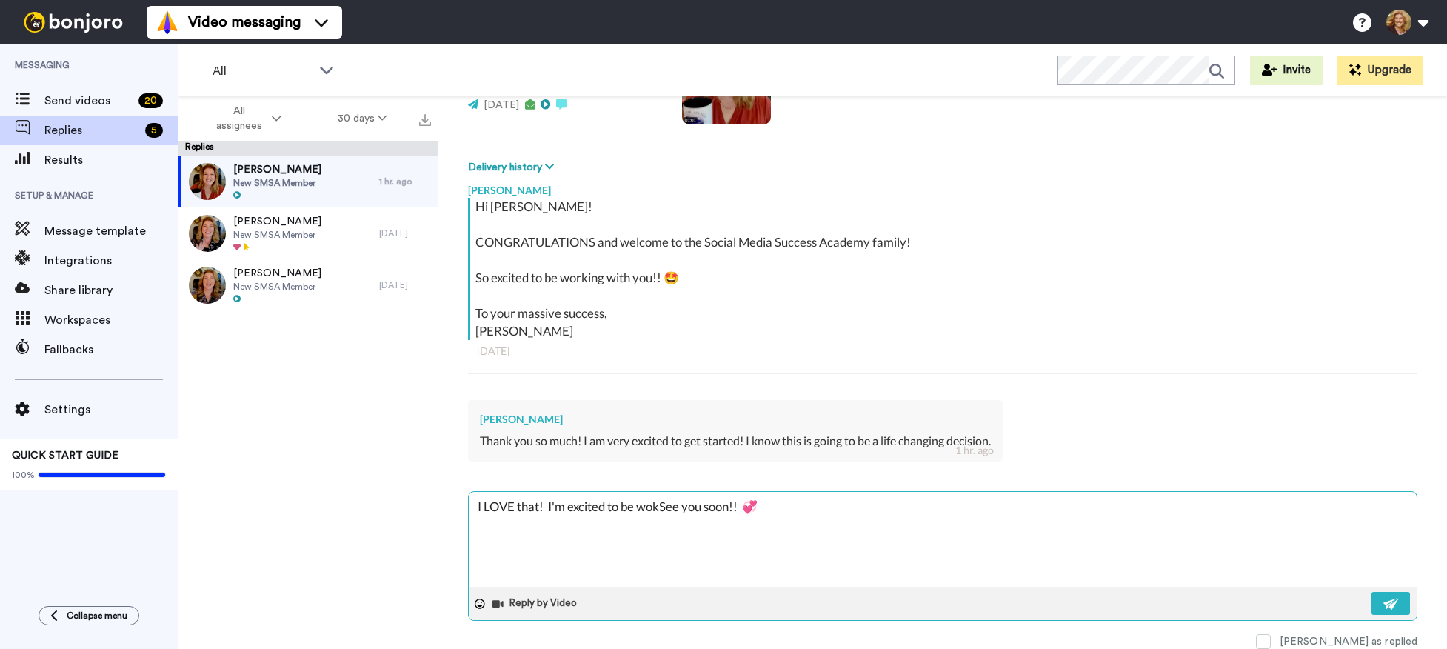
type textarea "x"
type textarea "I LOVE that! I'm excited to be woSee you soon!! 💞"
type textarea "x"
type textarea "I LOVE that! I'm excited to be worSee you soon!! 💞"
type textarea "x"
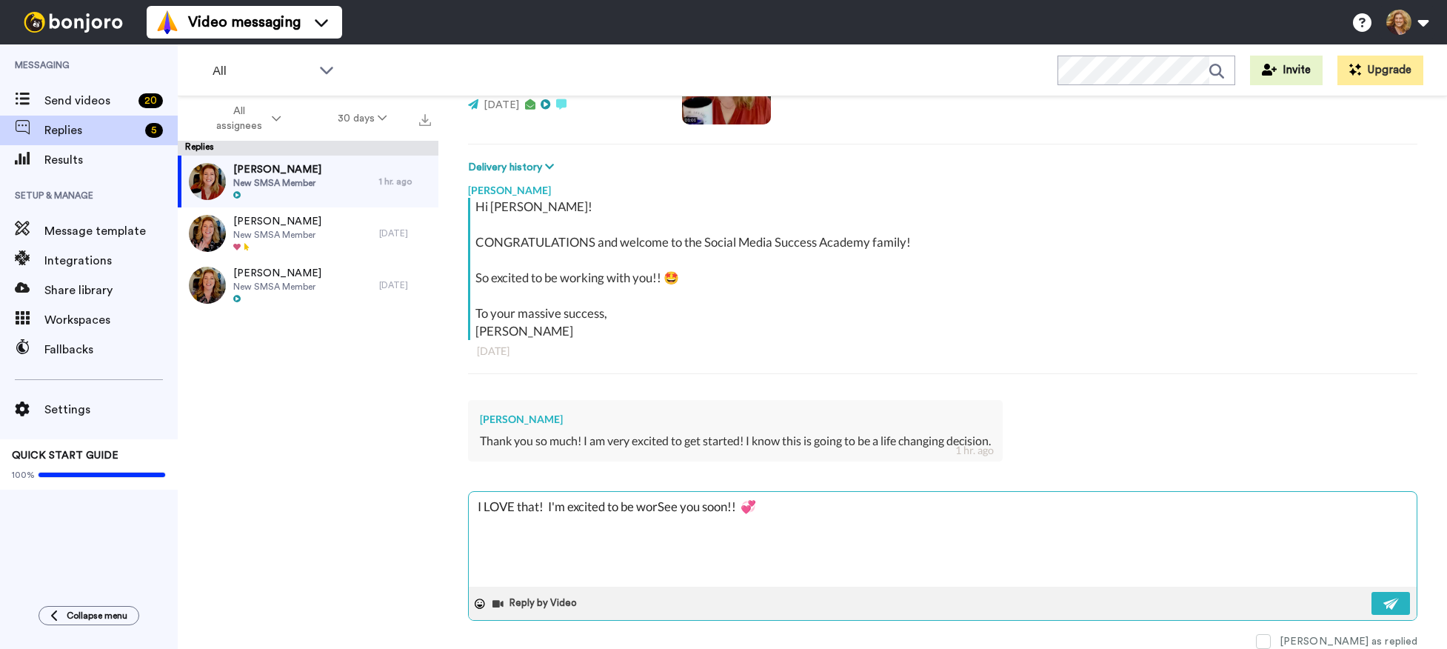
type textarea "I LOVE that! I'm excited to be workSee you soon!! 💞"
type textarea "x"
type textarea "I LOVE that! I'm excited to be workiSee you soon!! 💞"
type textarea "x"
type textarea "I LOVE that! I'm excited to be workinSee you soon!! 💞"
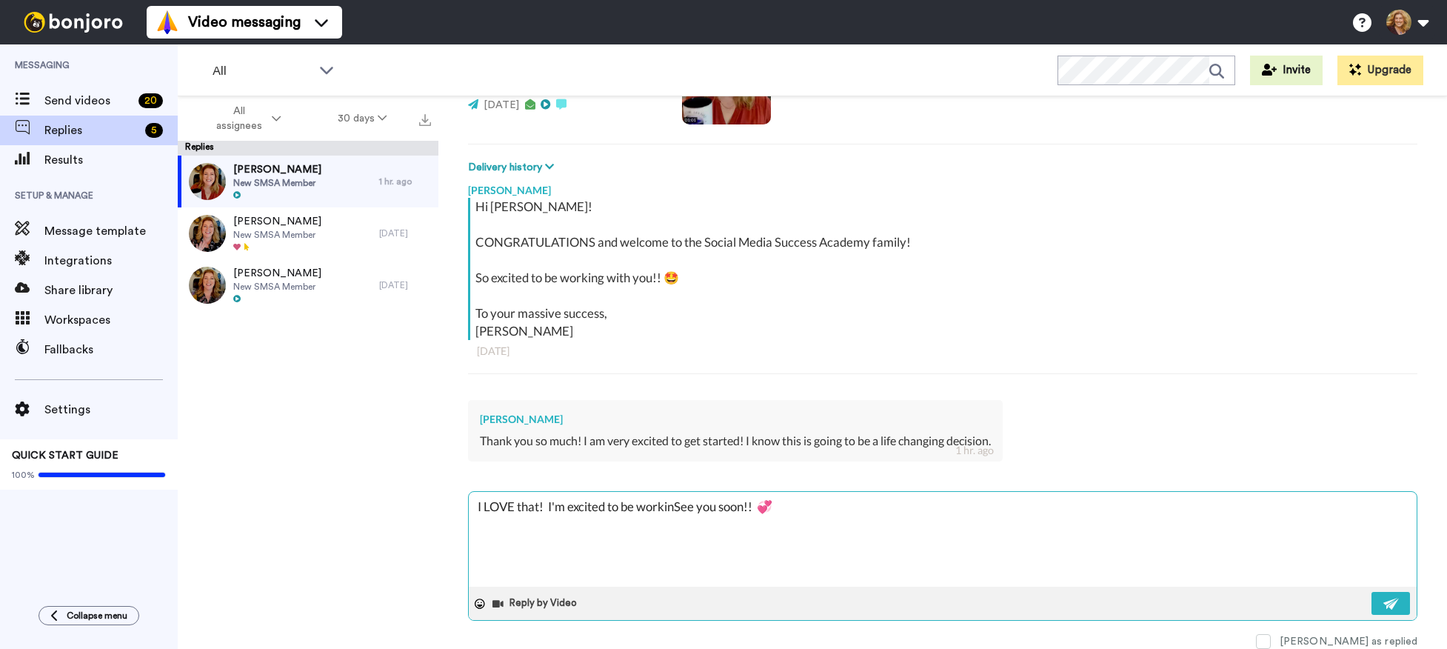
type textarea "x"
type textarea "I LOVE that! I'm excited to be workingSee you soon!! 💞"
type textarea "x"
type textarea "I LOVE that! I'm excited to be working See you soon!! 💞"
type textarea "x"
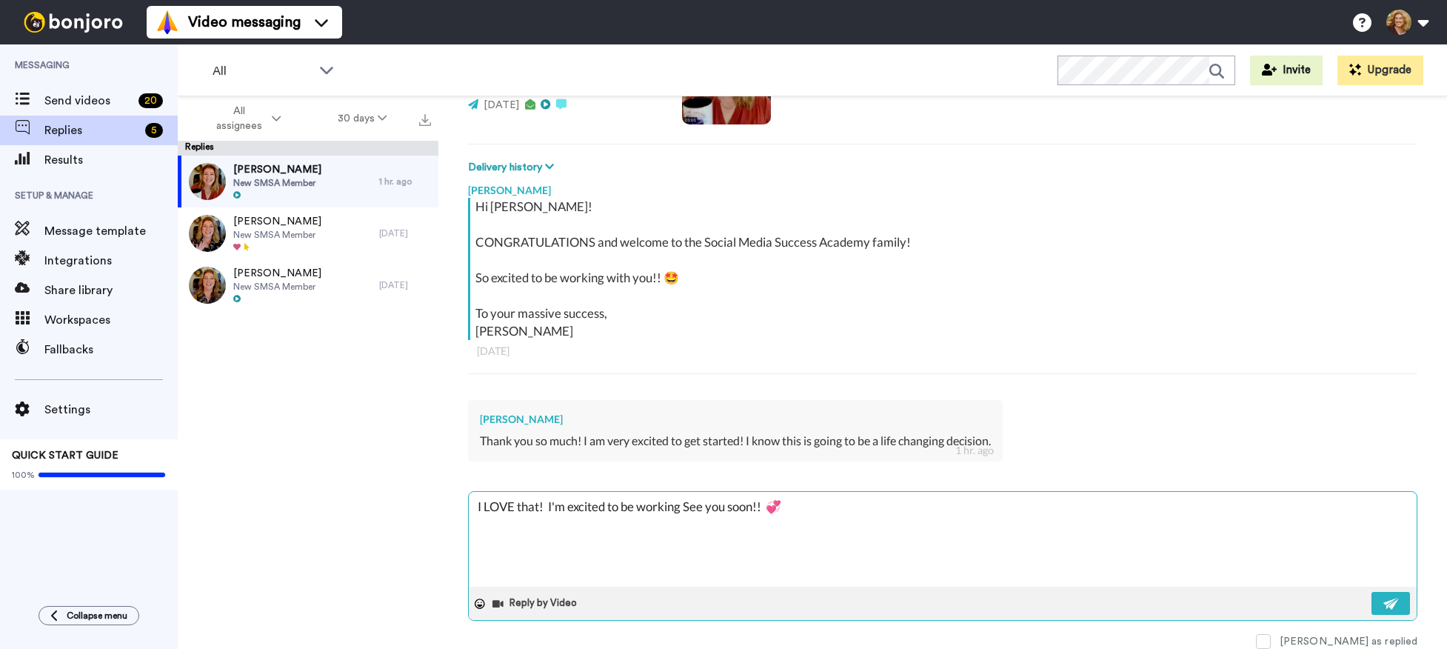
type textarea "I LOVE that! I'm excited to be working wSee you soon!! 💞"
type textarea "x"
type textarea "I LOVE that! I'm excited to be working wiSee you soon!! 💞"
type textarea "x"
type textarea "I LOVE that! I'm excited to be working witSee you soon!! 💞"
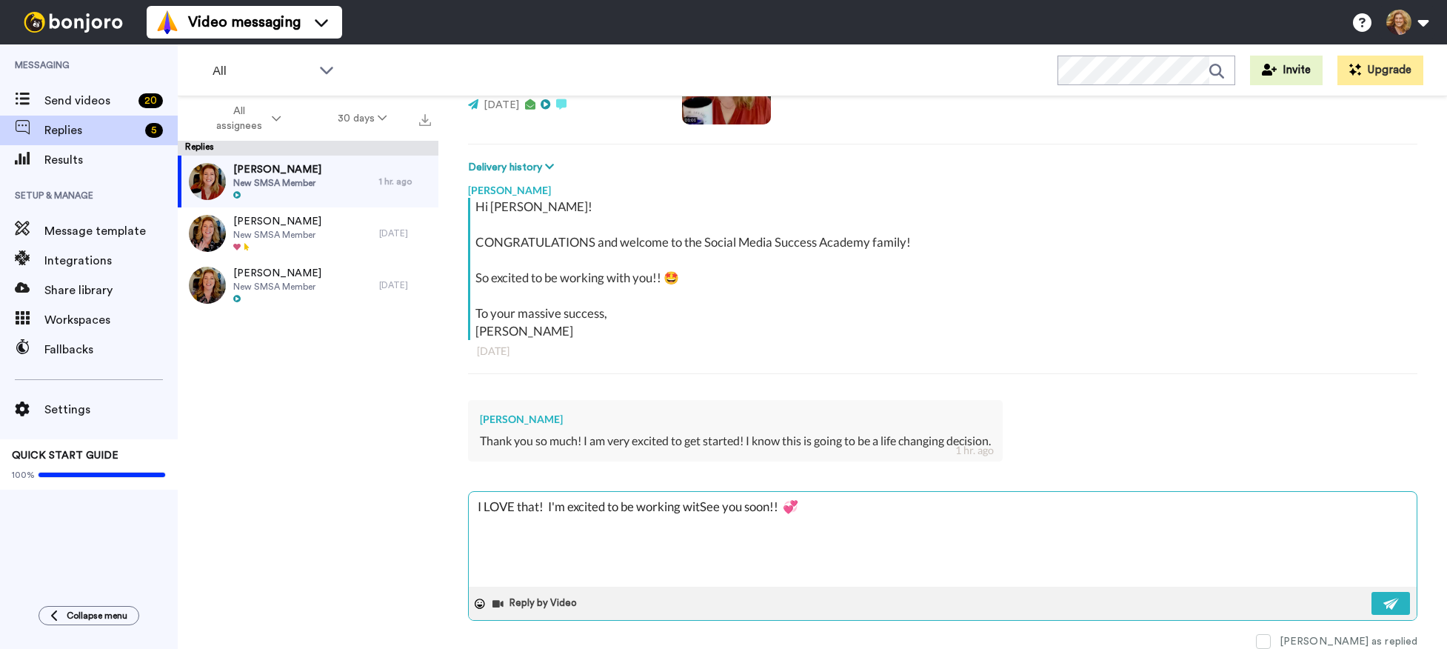
type textarea "x"
type textarea "I LOVE that! I'm excited to be working with See you soon!! 💞"
type textarea "x"
type textarea "I LOVE that! I'm excited to be working with ySee you soon!! 💞"
type textarea "x"
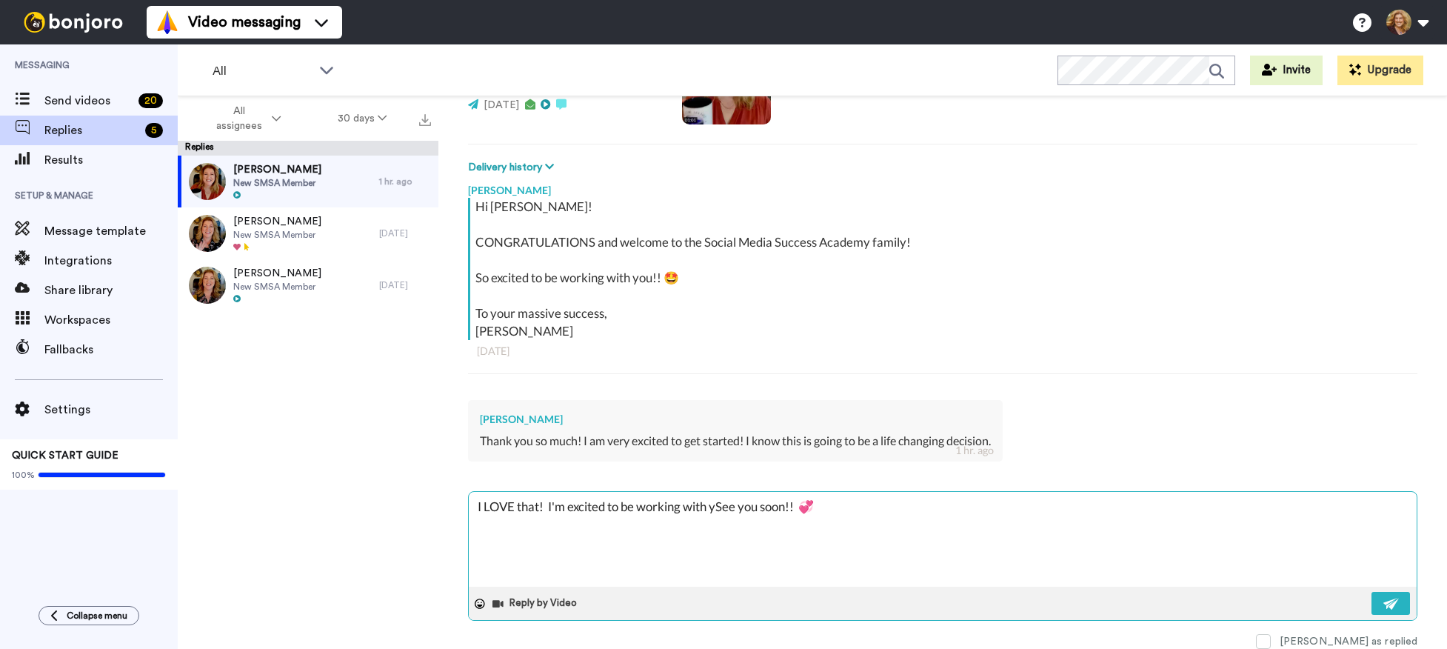
type textarea "I LOVE that! I'm excited to be working with yoSee you soon!! 💞"
type textarea "x"
type textarea "I LOVE that! I'm excited to be working with youSee you soon!! 💞"
type textarea "x"
type textarea "I LOVE that! I'm excited to be working with you.See you soon!! 💞"
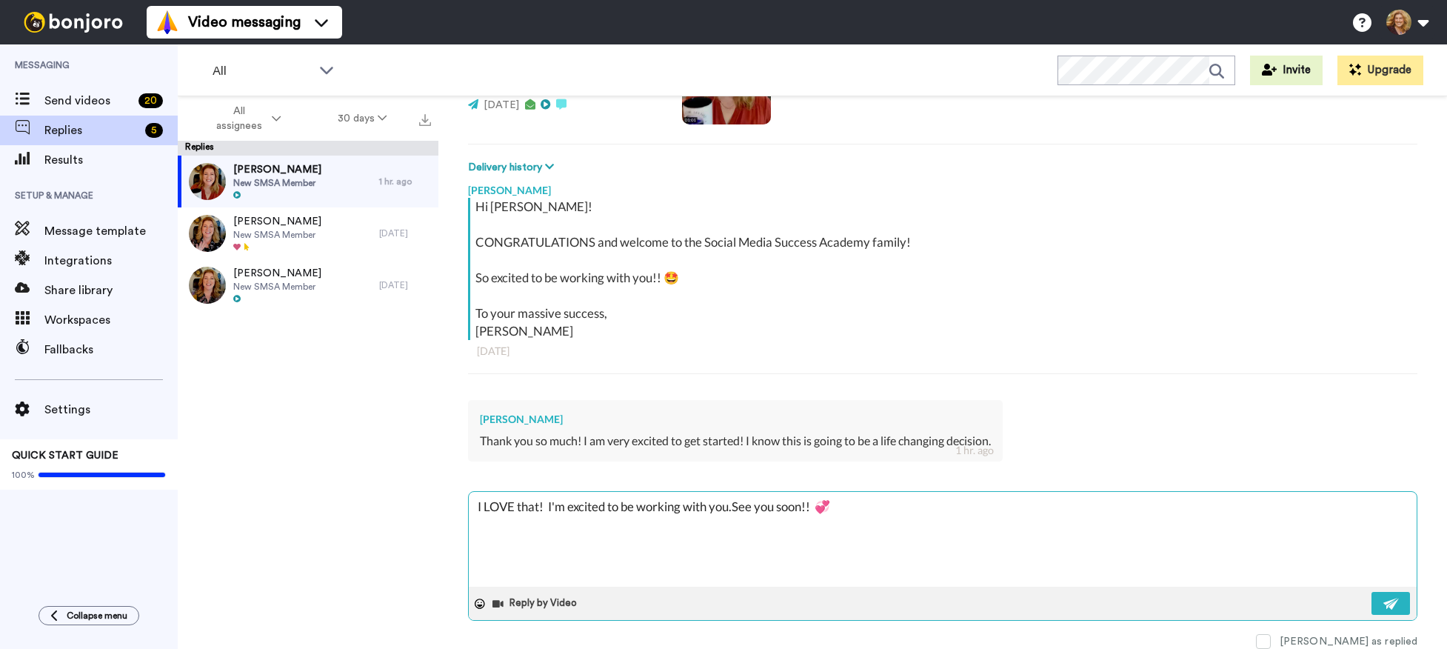
type textarea "x"
type textarea "I LOVE that! I'm excited to be working with you. See you soon!! 💞"
type textarea "x"
type textarea "I LOVE that! I'm excited to be working with you. See you soon!! 💞"
click at [1384, 606] on img at bounding box center [1392, 604] width 16 height 12
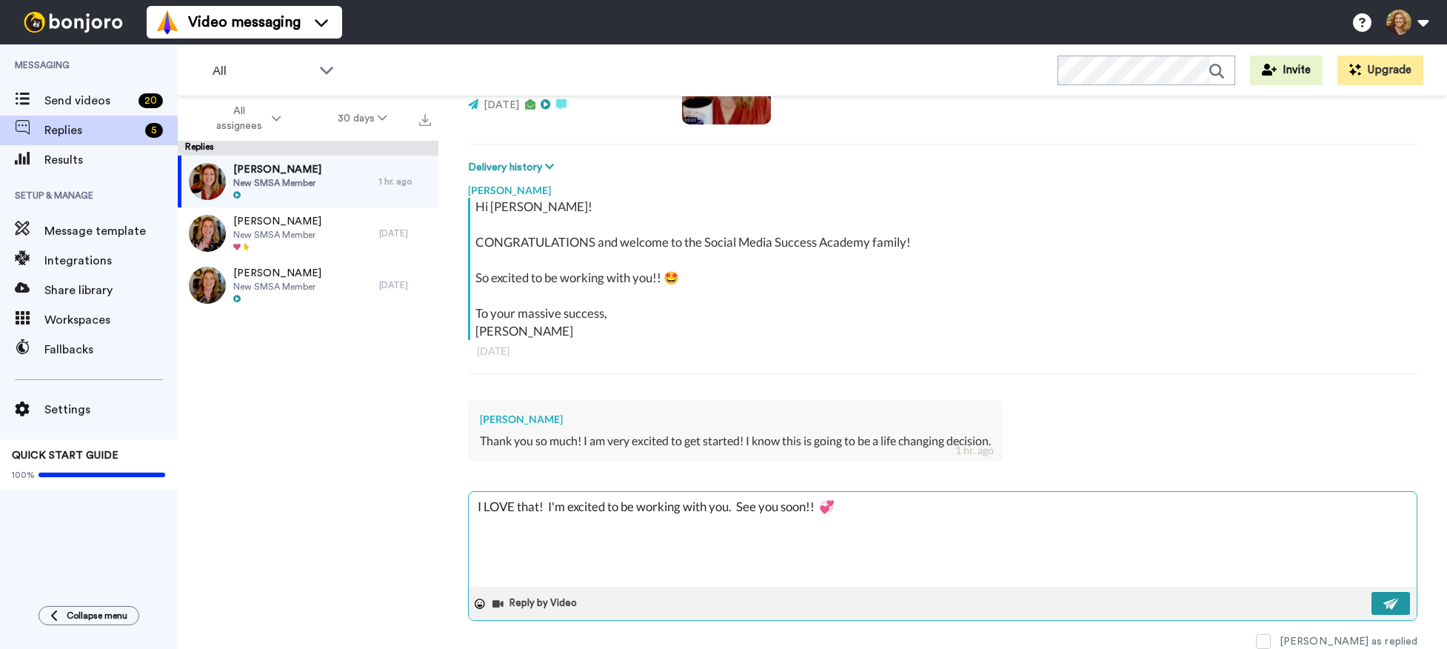
type textarea "x"
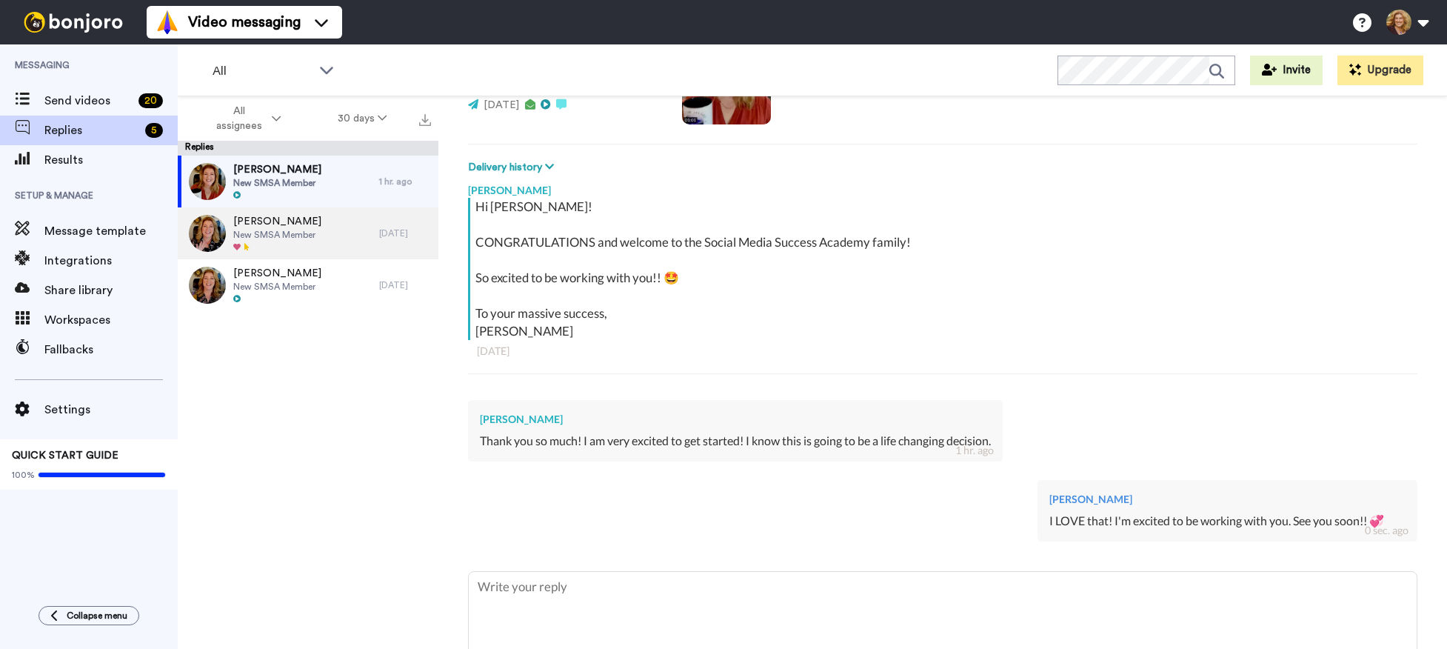
type textarea "x"
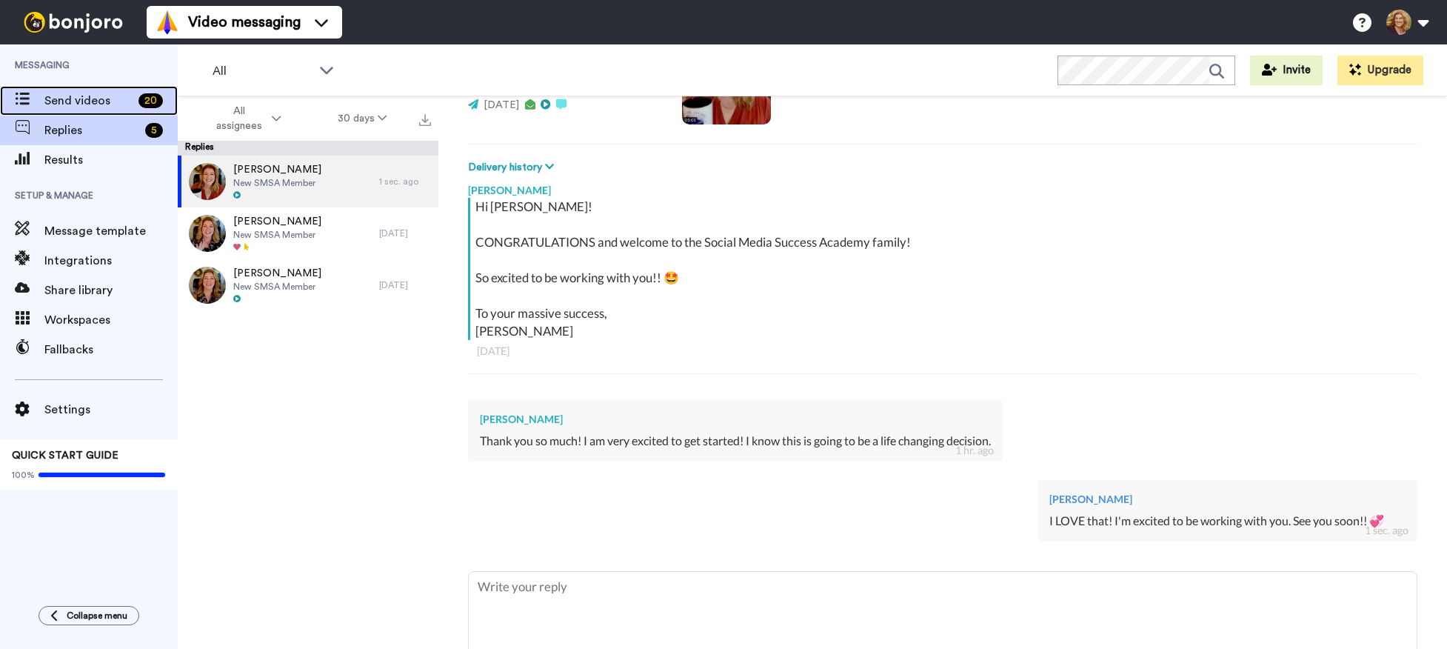
click at [73, 100] on span "Send videos" at bounding box center [88, 101] width 88 height 18
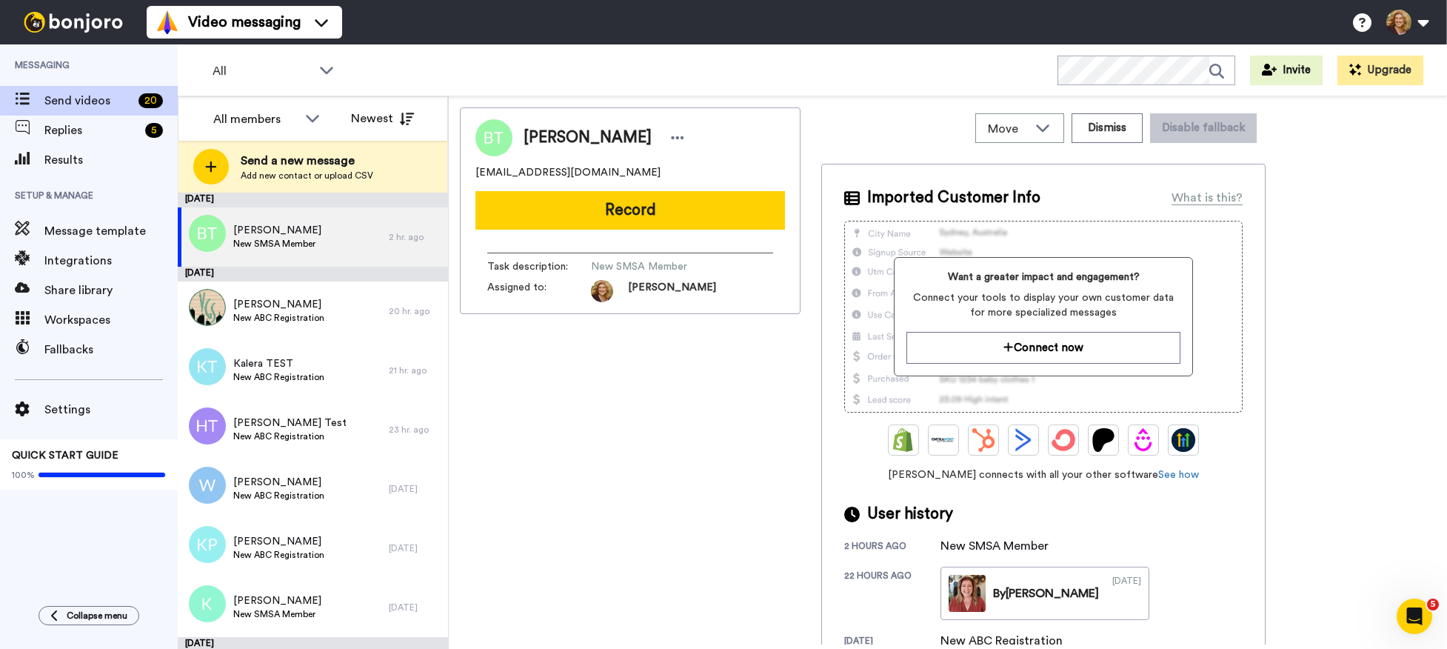
click at [470, 31] on div "Video messaging Switch to Video messaging Testimonials Settings Discover Help &…" at bounding box center [797, 22] width 1301 height 44
